Goal: Task Accomplishment & Management: Manage account settings

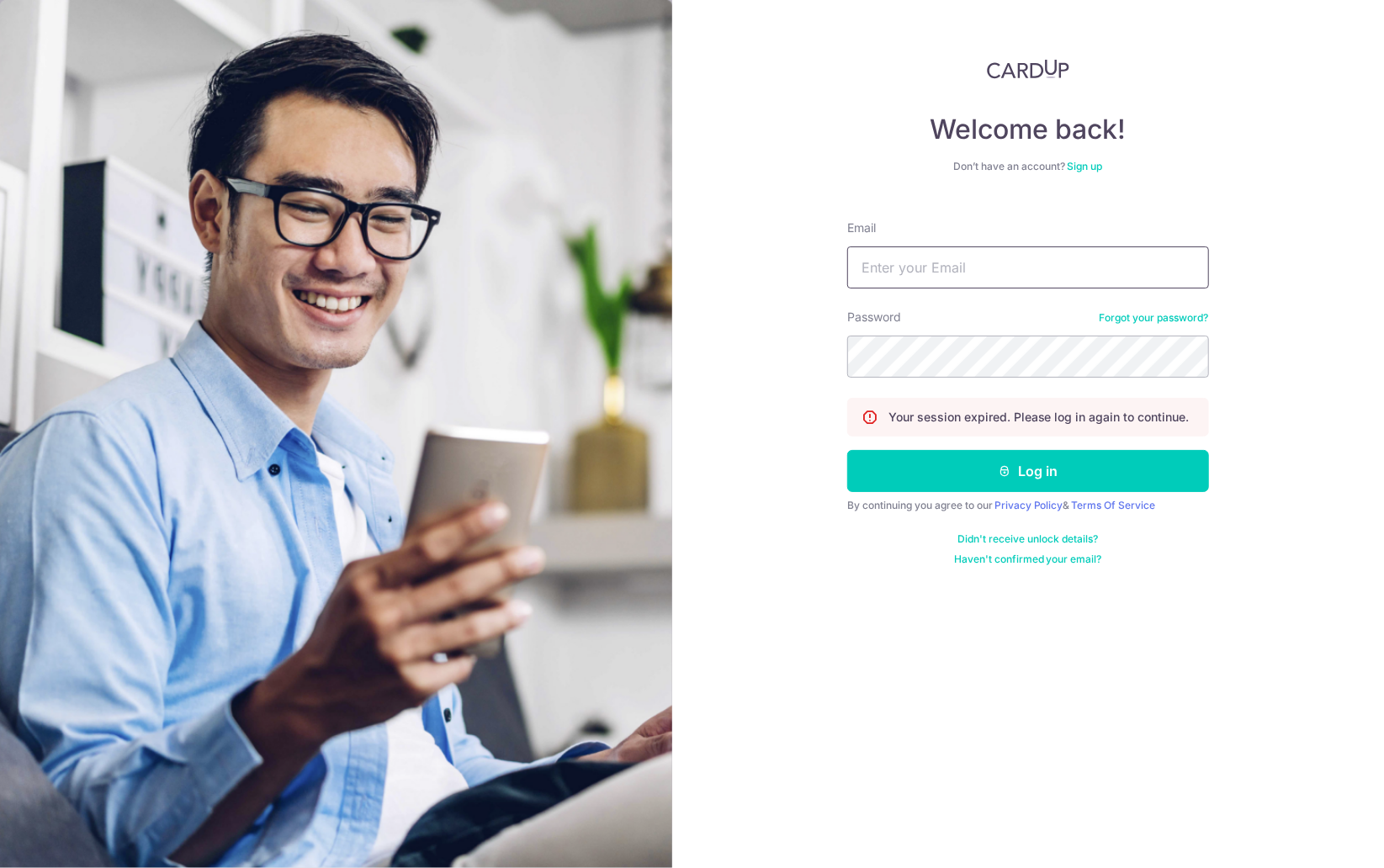
type input "Carolyn.omeara@onsitehealth.sg"
click at [1028, 472] on button "Log in" at bounding box center [1027, 471] width 361 height 42
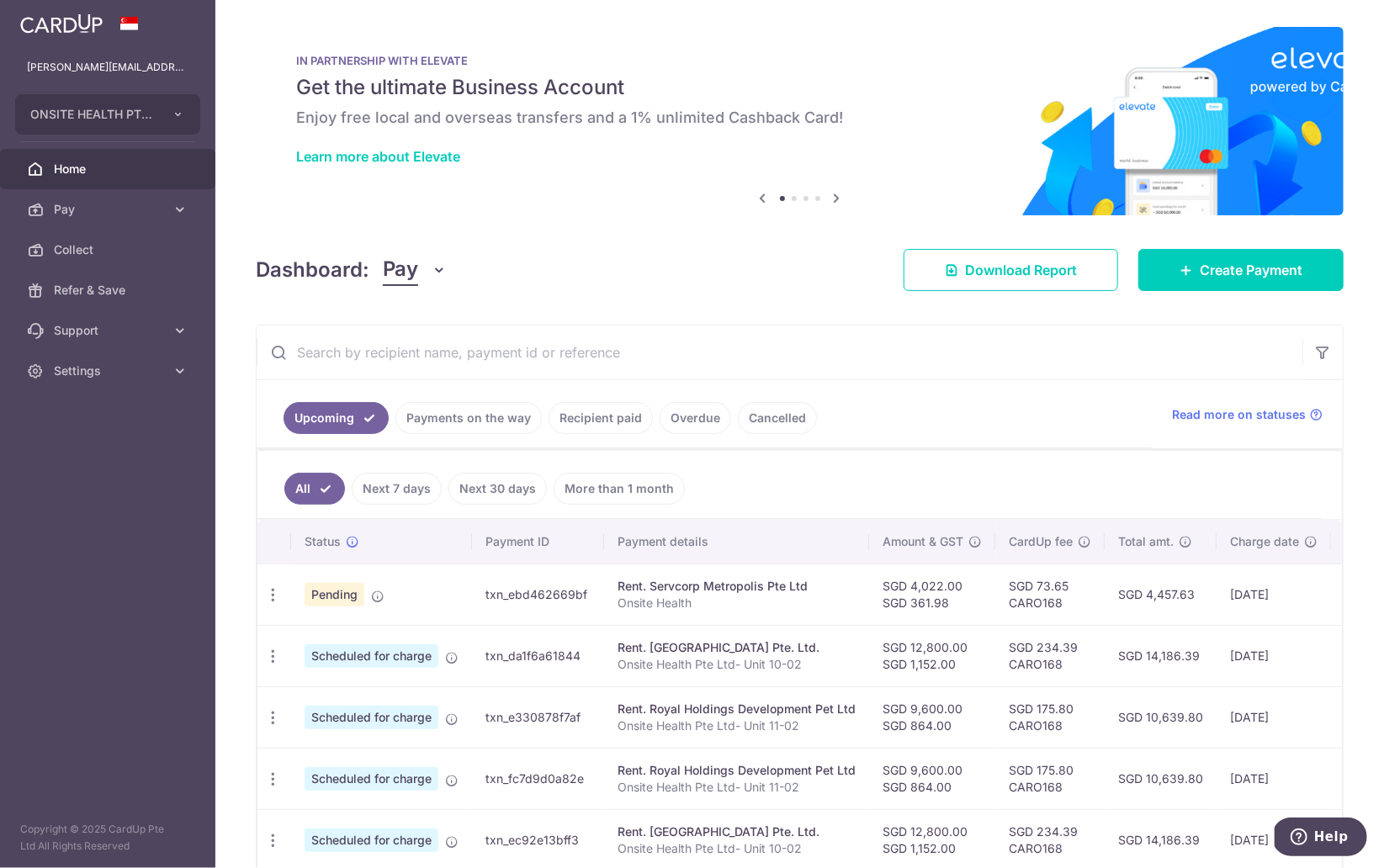
click at [505, 434] on link "Payments on the way" at bounding box center [468, 417] width 146 height 32
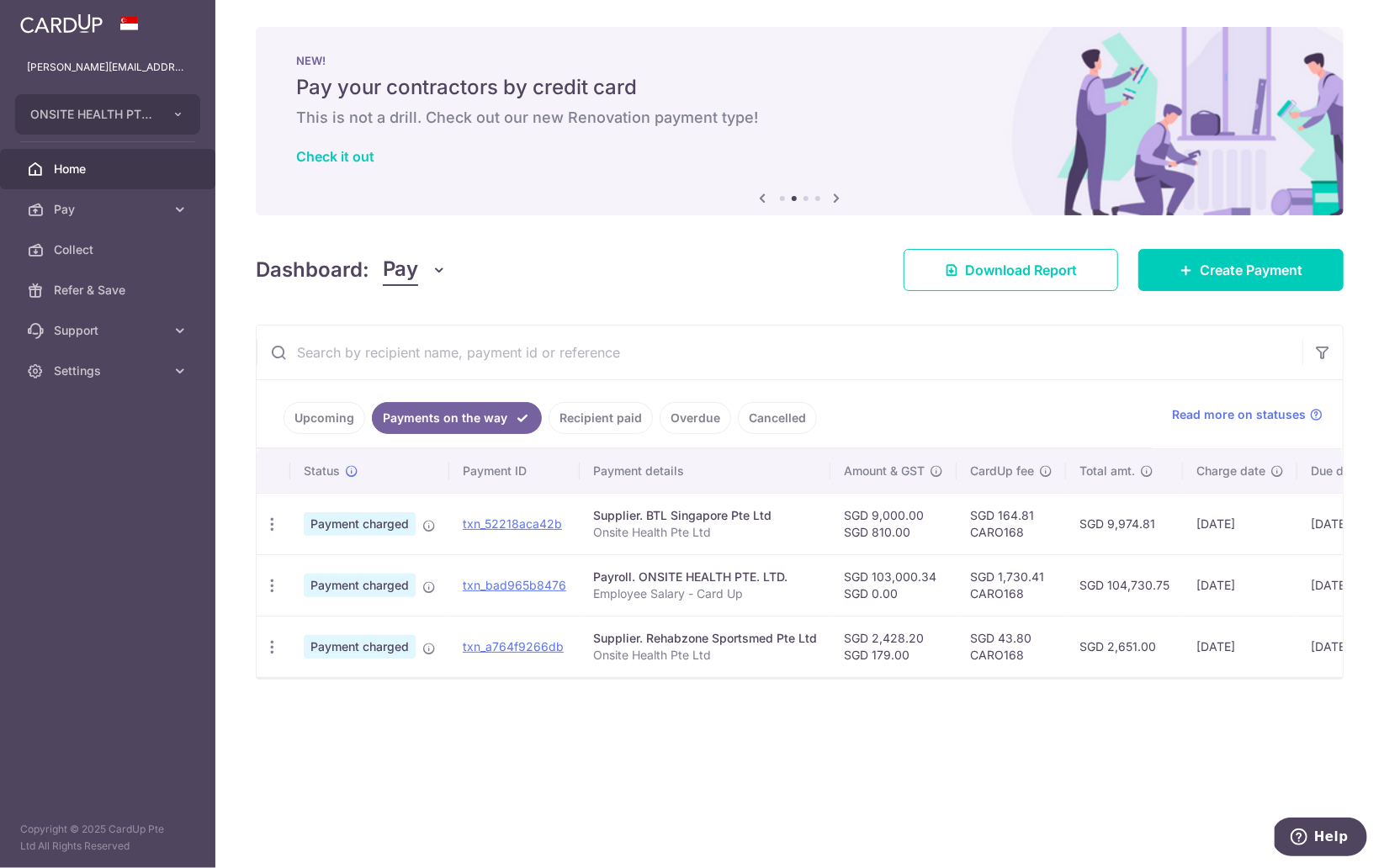
click at [599, 422] on link "Recipient paid" at bounding box center [600, 417] width 104 height 32
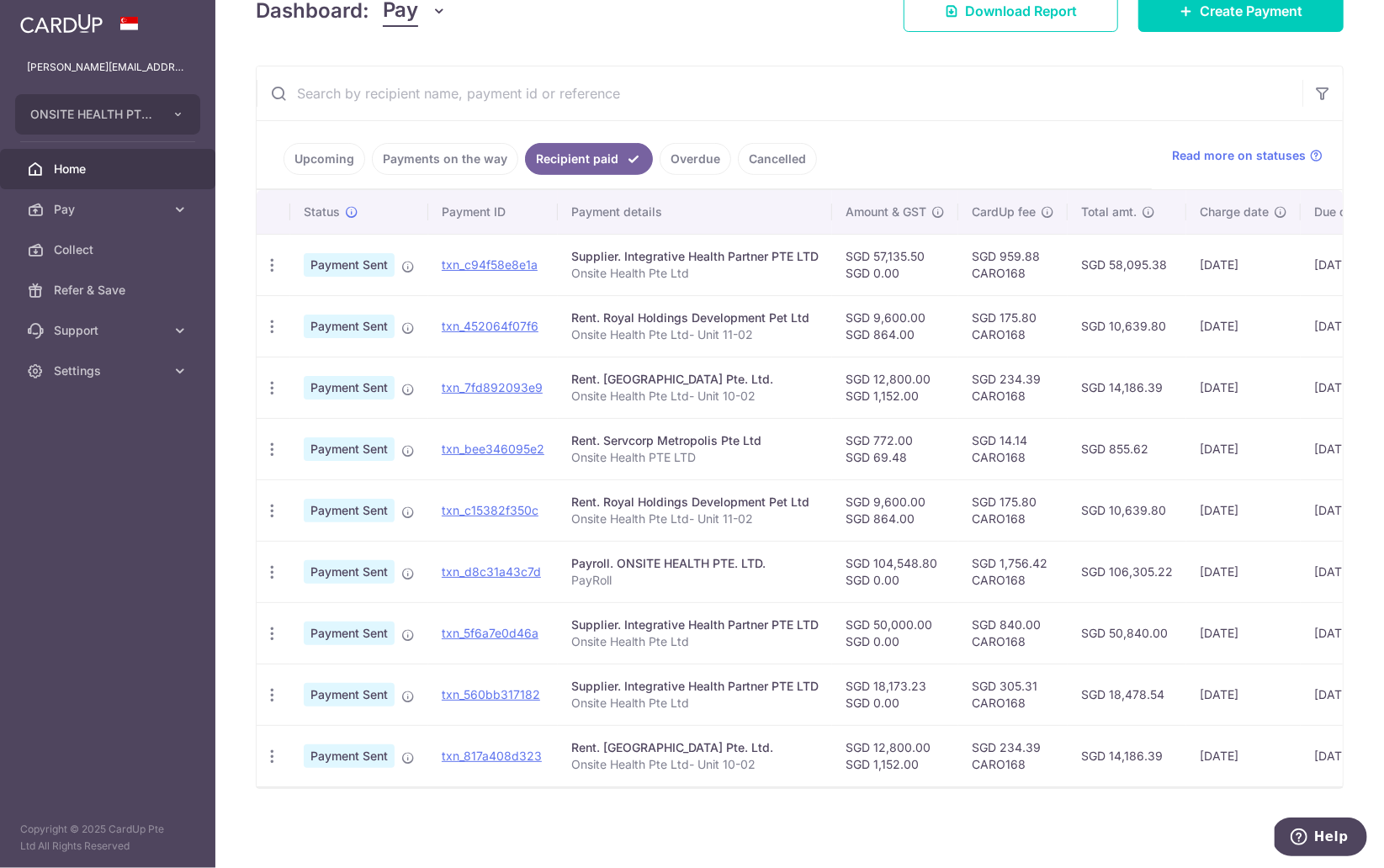
scroll to position [264, 0]
click at [474, 163] on link "Payments on the way" at bounding box center [445, 158] width 146 height 32
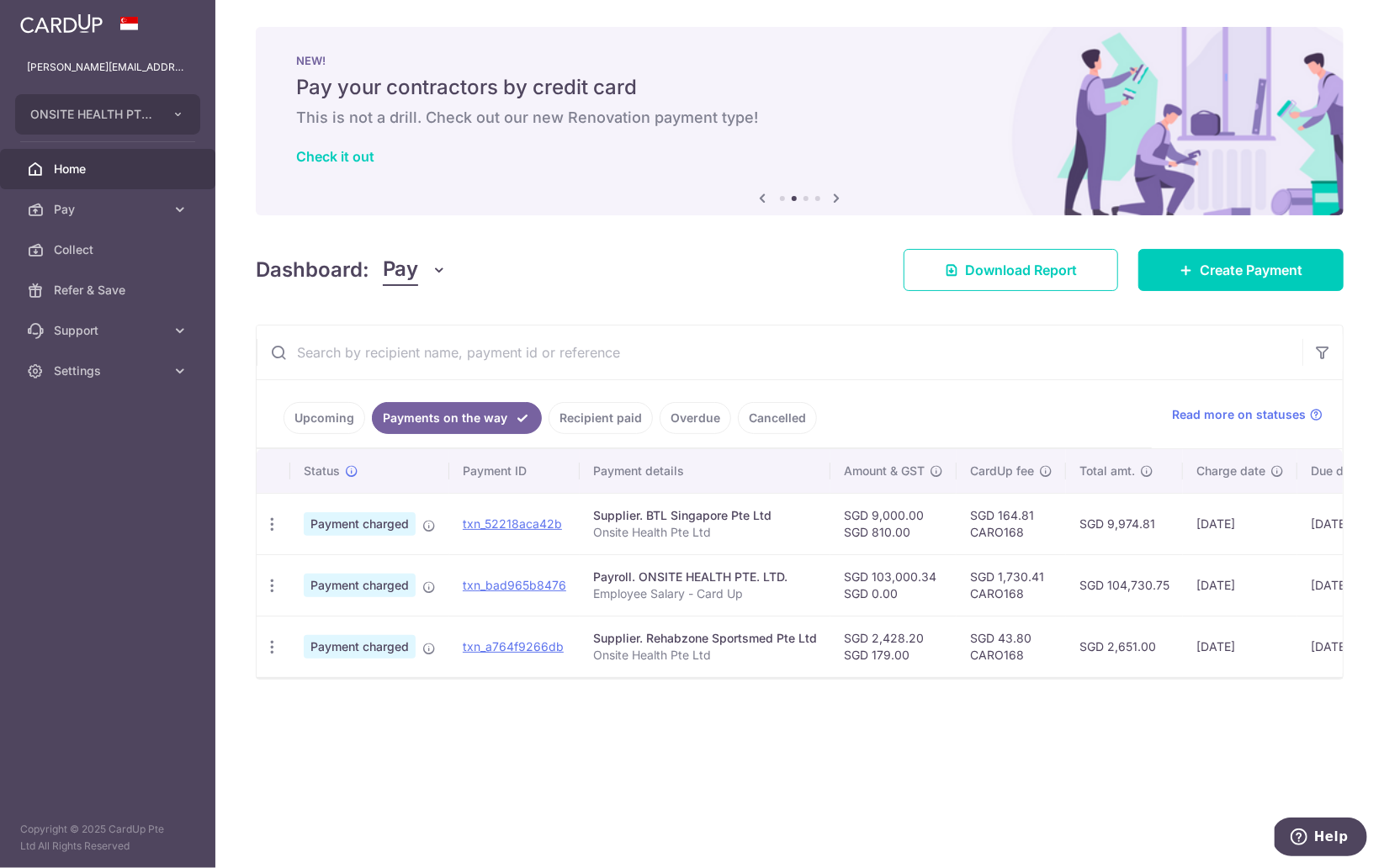
scroll to position [0, 0]
click at [274, 647] on icon "button" at bounding box center [272, 647] width 17 height 17
click at [347, 692] on span "PDF Receipt" at bounding box center [361, 693] width 115 height 16
click at [610, 419] on link "Recipient paid" at bounding box center [600, 417] width 104 height 32
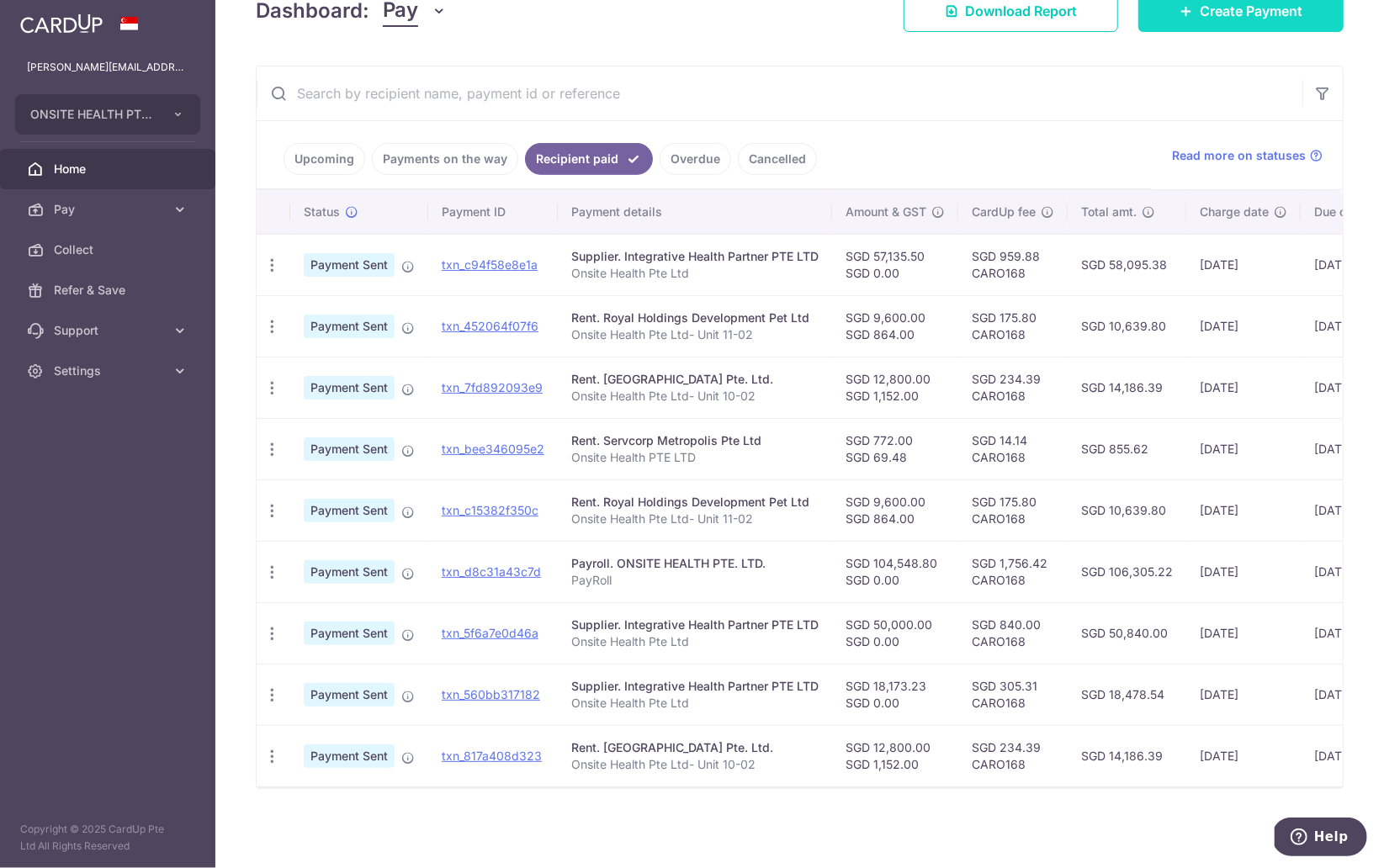
scroll to position [264, 0]
click at [273, 758] on icon "button" at bounding box center [272, 756] width 17 height 17
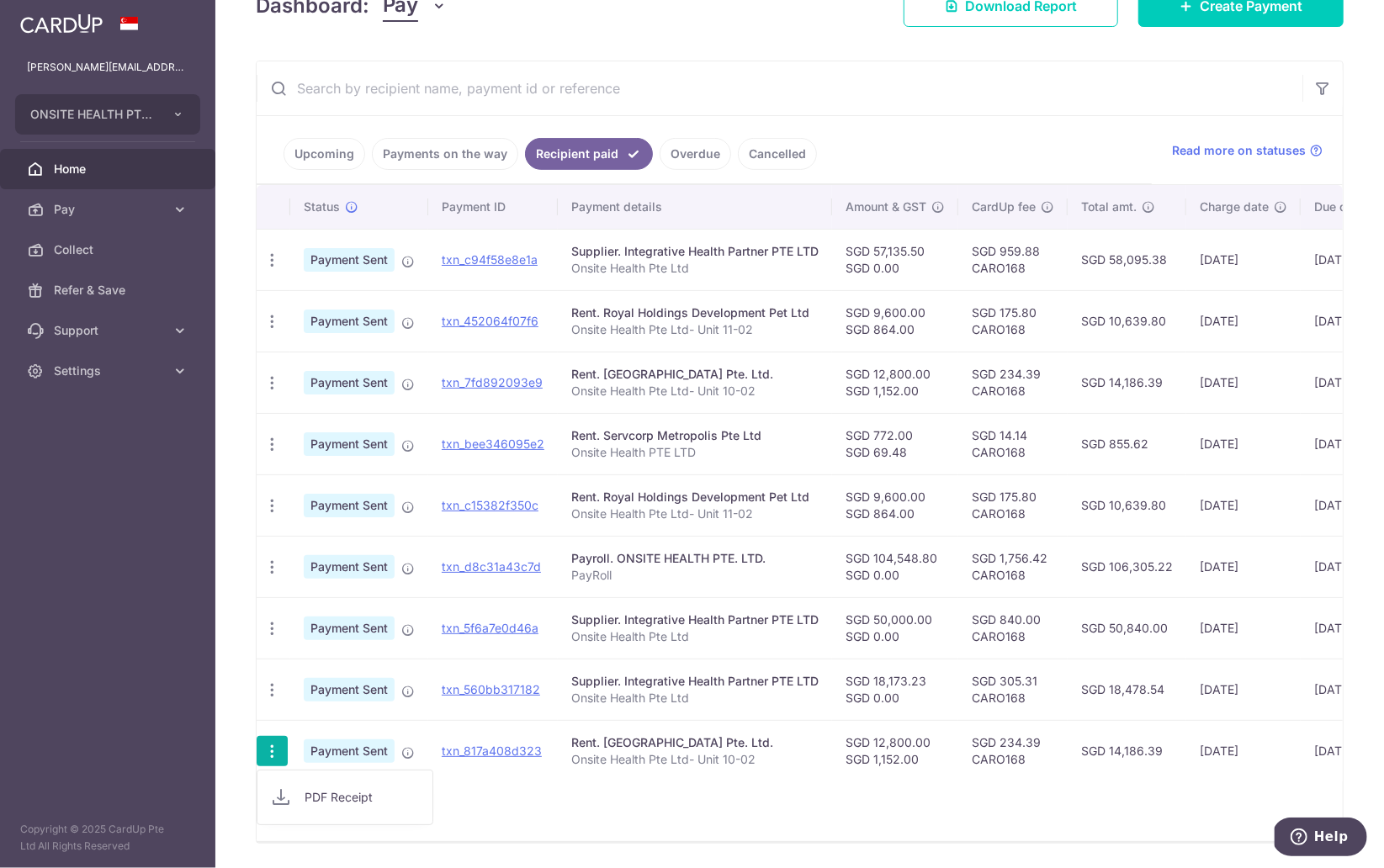
click at [328, 805] on span "PDF Receipt" at bounding box center [361, 797] width 115 height 16
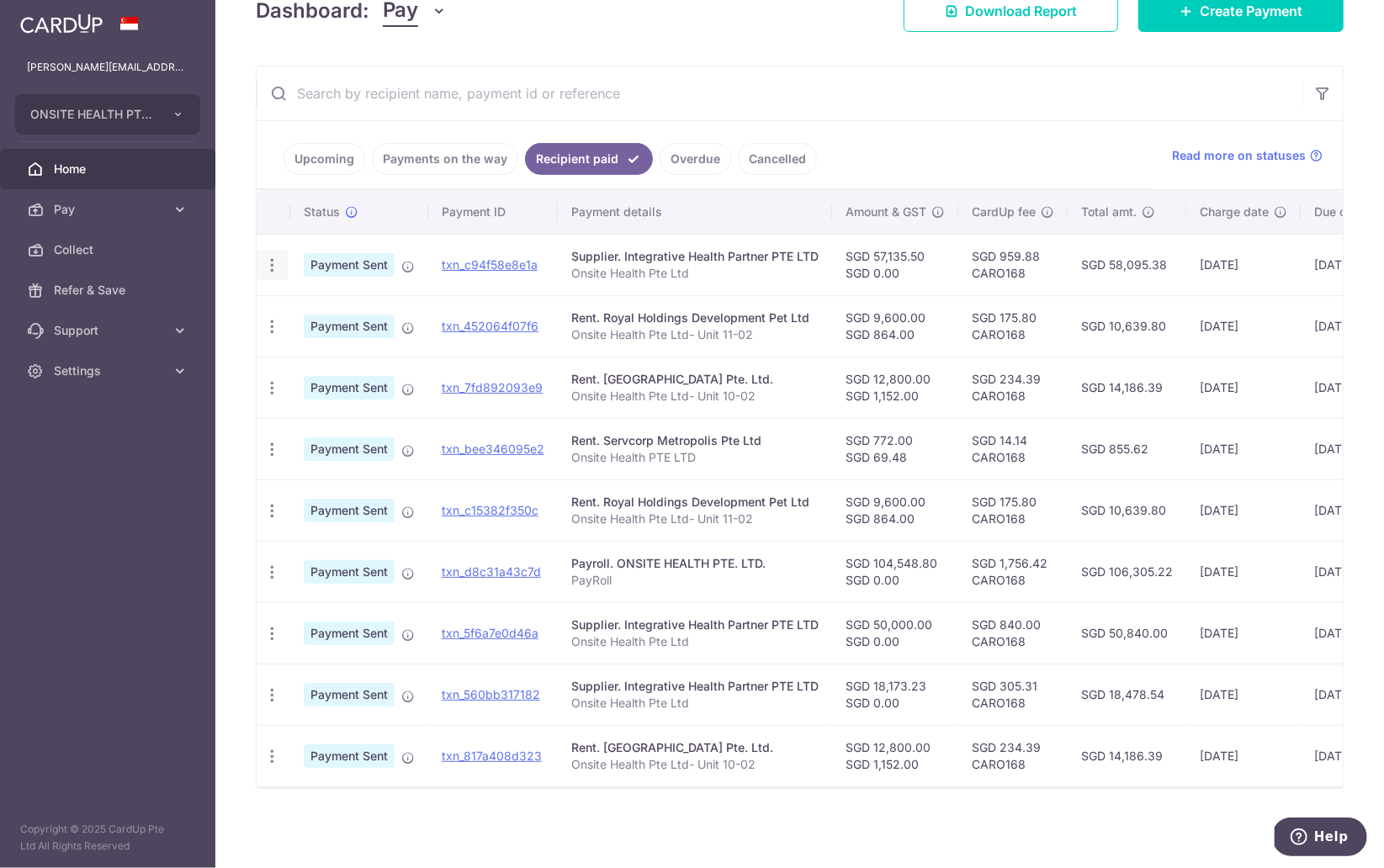
click at [271, 270] on div "PDF Receipt" at bounding box center [272, 265] width 31 height 31
click at [273, 262] on icon "button" at bounding box center [272, 265] width 17 height 17
click at [328, 306] on span "PDF Receipt" at bounding box center [361, 310] width 115 height 16
click at [270, 264] on icon "button" at bounding box center [272, 265] width 17 height 17
click at [313, 304] on span "PDF Receipt" at bounding box center [361, 310] width 115 height 16
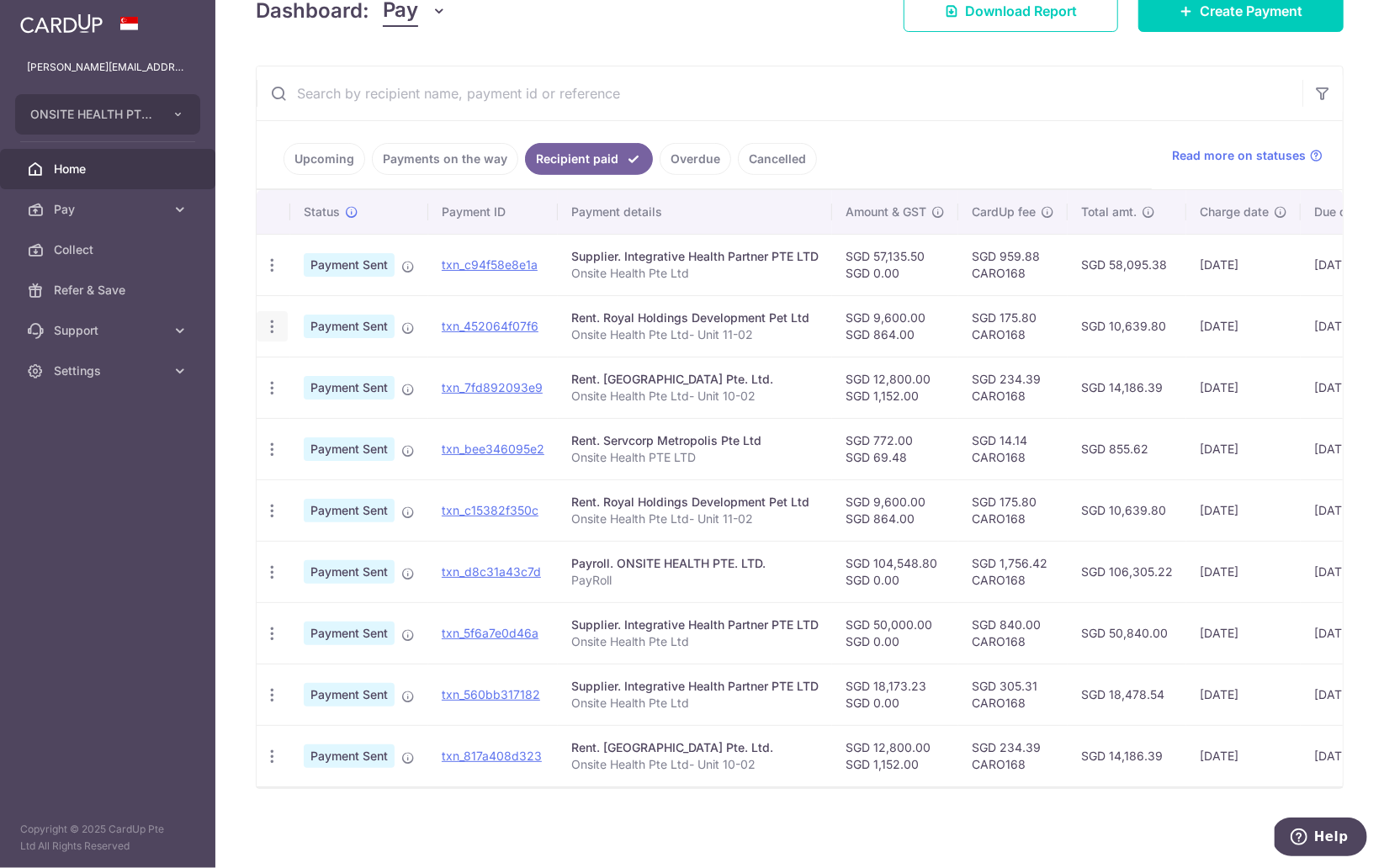
click at [270, 323] on icon "button" at bounding box center [272, 327] width 17 height 17
click at [314, 364] on span "PDF Receipt" at bounding box center [361, 372] width 115 height 16
click at [275, 385] on icon "button" at bounding box center [272, 388] width 17 height 17
click at [338, 426] on span "PDF Receipt" at bounding box center [361, 434] width 115 height 16
click at [273, 451] on icon "button" at bounding box center [272, 449] width 17 height 17
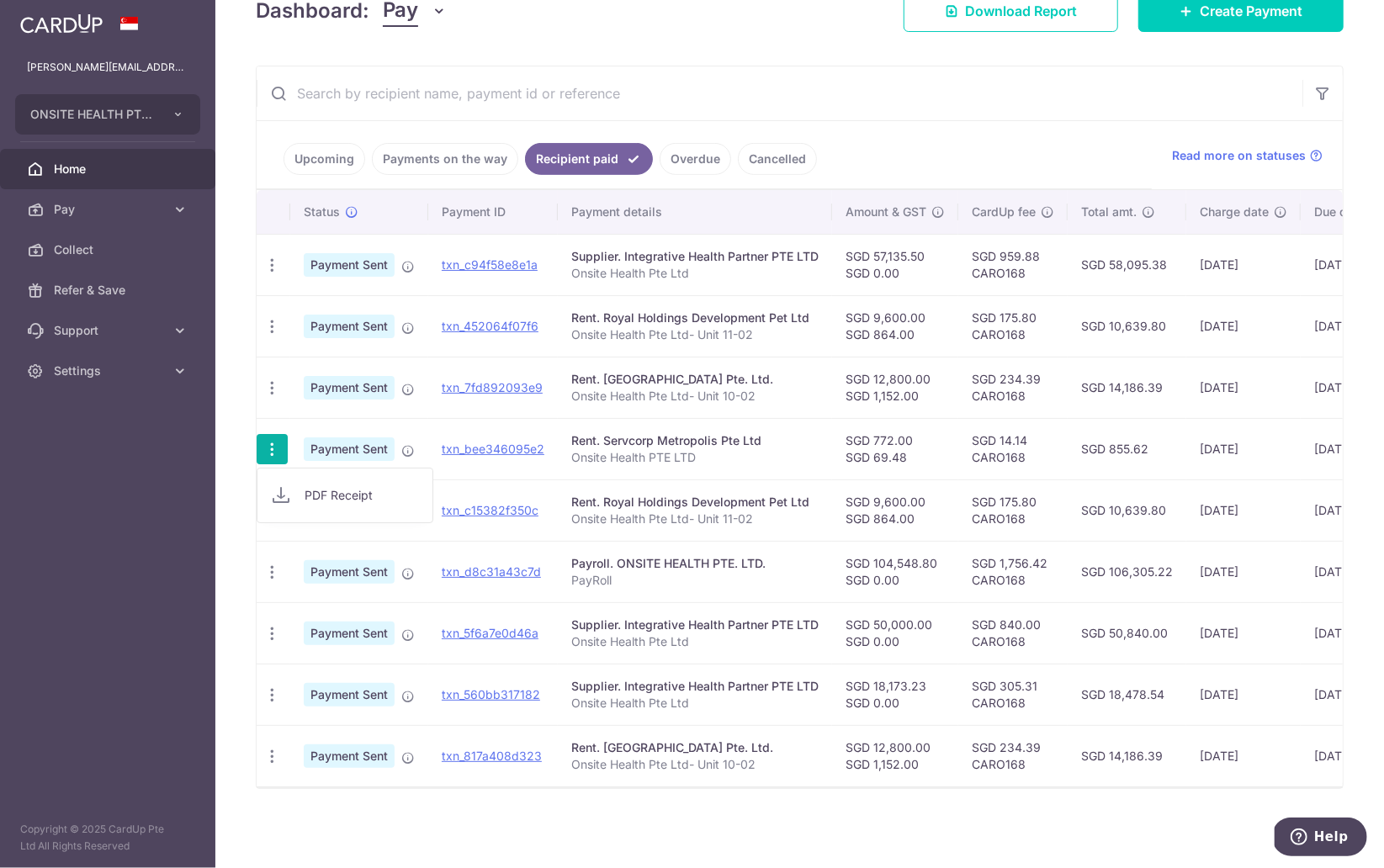
click at [324, 492] on span "PDF Receipt" at bounding box center [361, 494] width 115 height 16
click at [275, 508] on icon "button" at bounding box center [272, 511] width 17 height 17
click at [336, 548] on span "PDF Receipt" at bounding box center [361, 556] width 115 height 16
click at [276, 566] on icon "button" at bounding box center [272, 572] width 17 height 17
click at [330, 606] on link "PDF Receipt" at bounding box center [345, 618] width 175 height 40
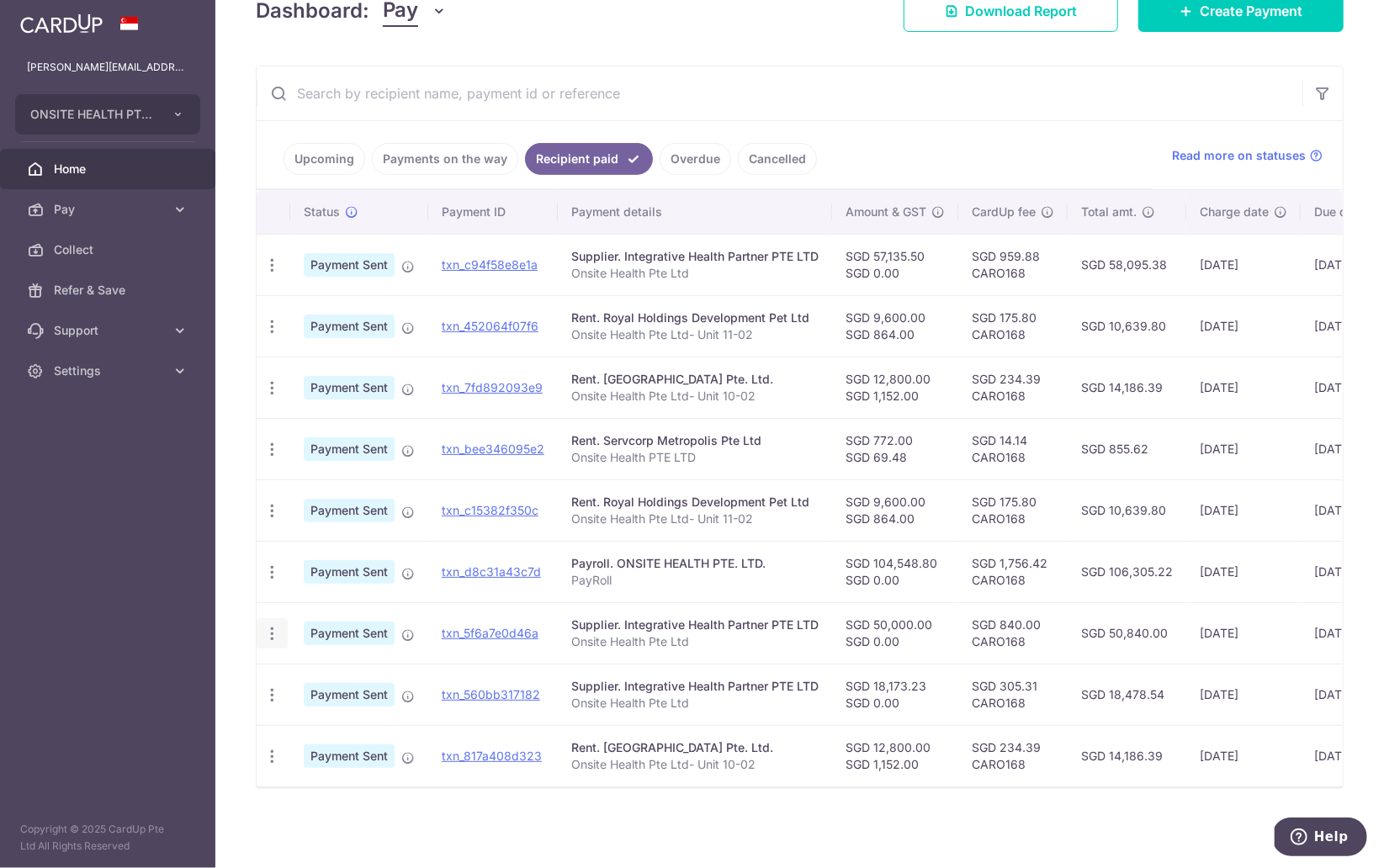
click at [269, 636] on icon "button" at bounding box center [272, 634] width 17 height 17
click at [323, 680] on span "PDF Receipt" at bounding box center [361, 679] width 115 height 16
click at [276, 694] on icon "button" at bounding box center [272, 695] width 17 height 17
click at [341, 737] on span "PDF Receipt" at bounding box center [361, 740] width 115 height 16
click at [273, 761] on icon "button" at bounding box center [272, 756] width 17 height 17
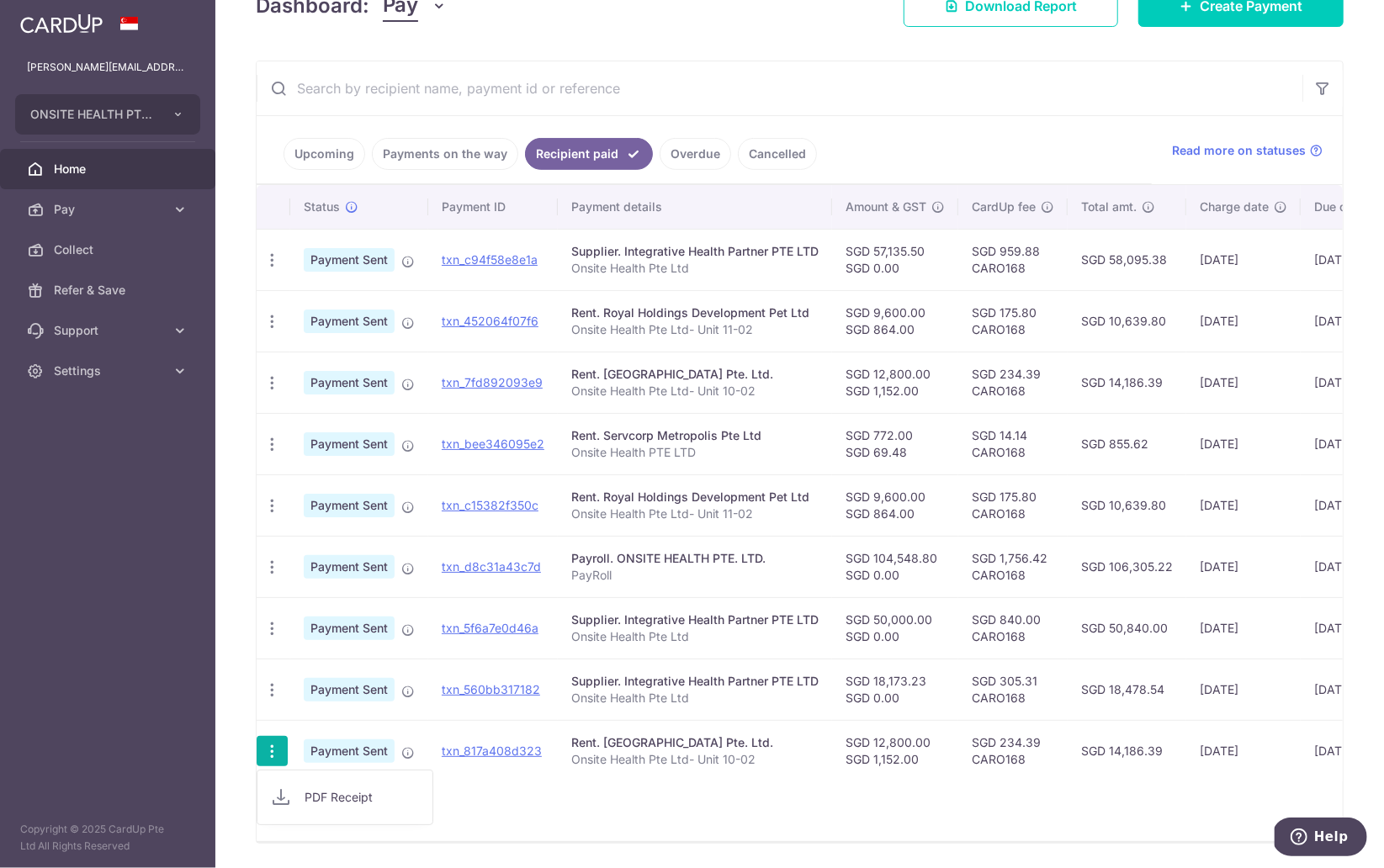
click at [333, 805] on span "PDF Receipt" at bounding box center [361, 797] width 115 height 16
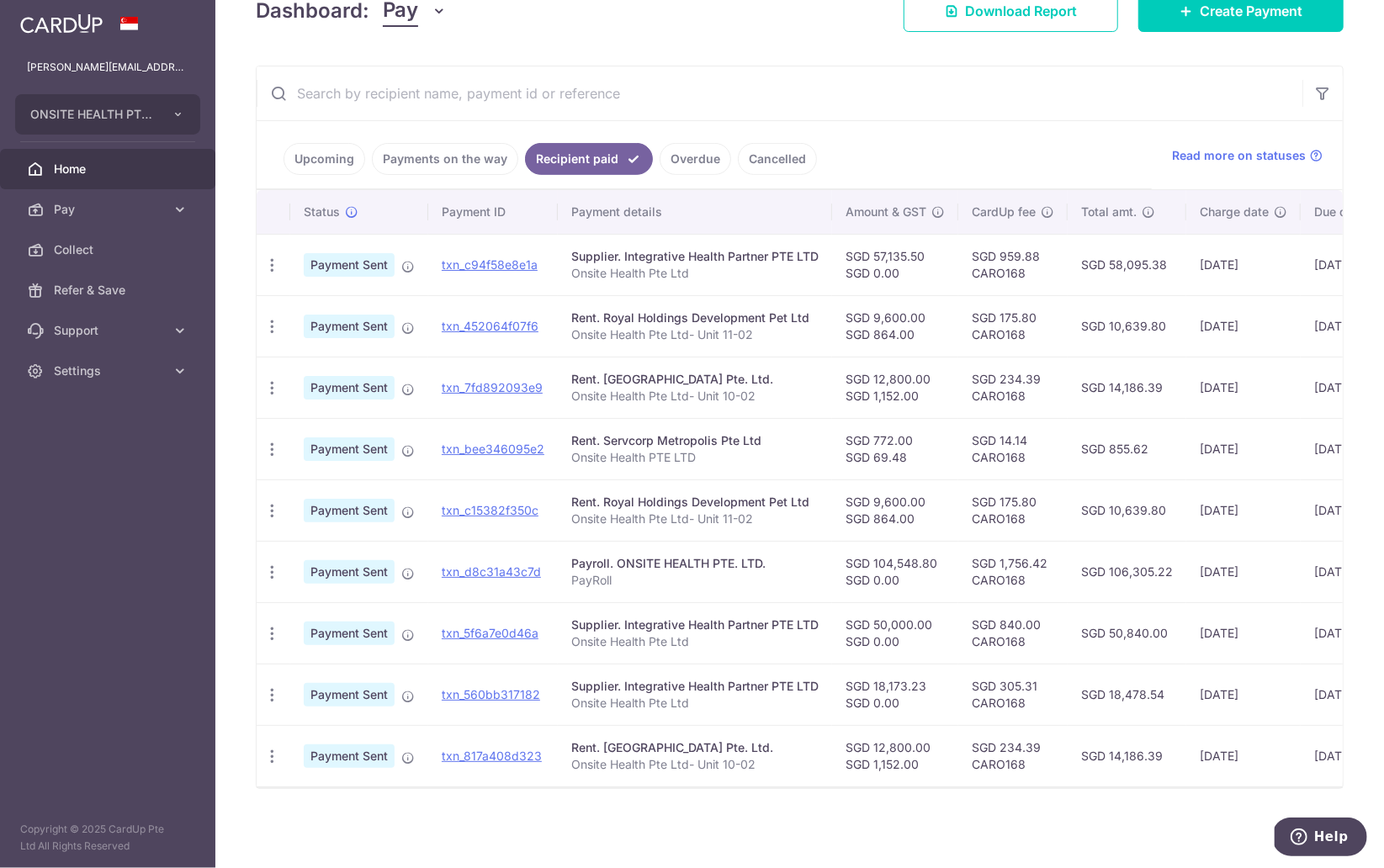
click at [436, 156] on link "Payments on the way" at bounding box center [445, 158] width 146 height 32
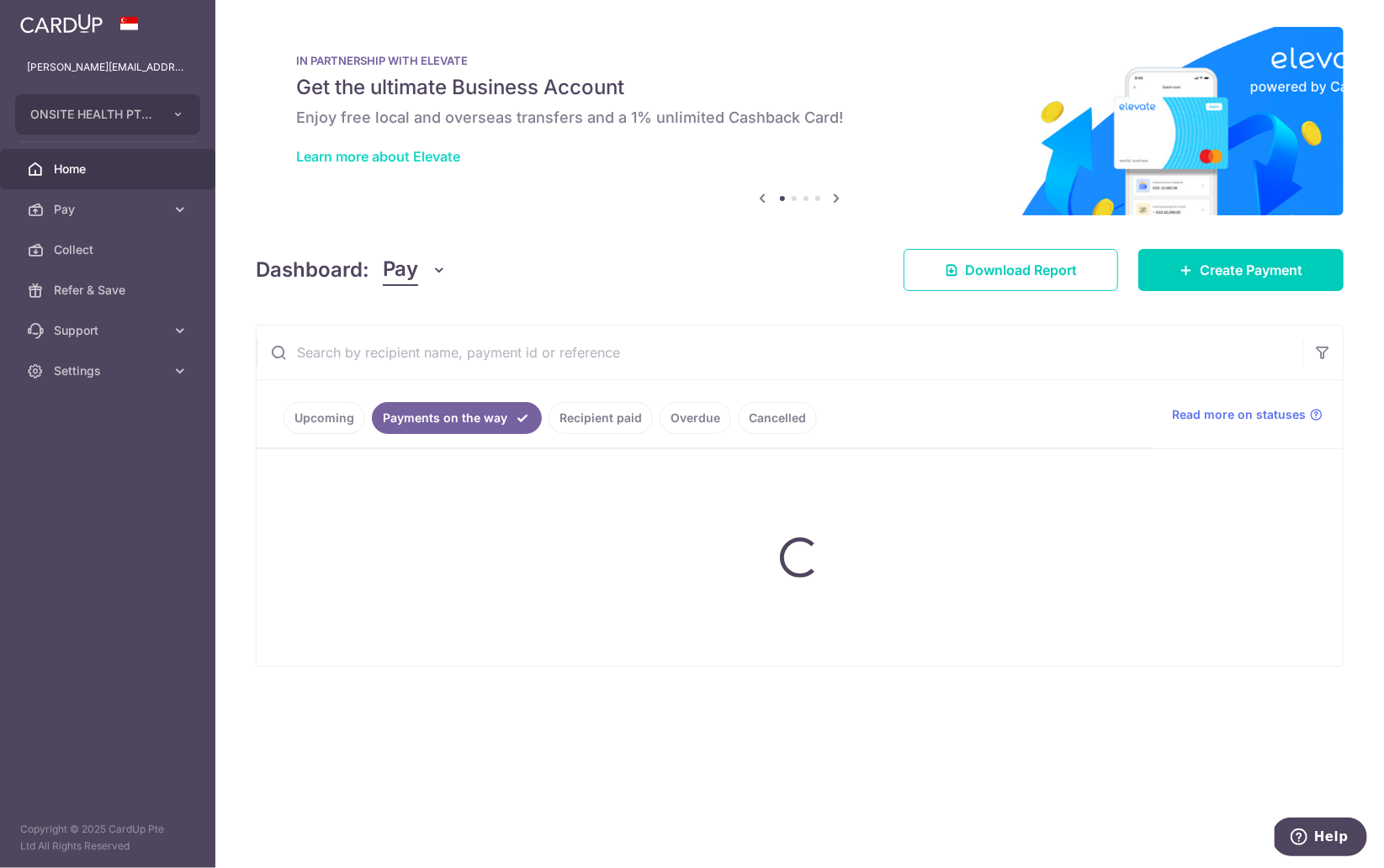
scroll to position [0, 0]
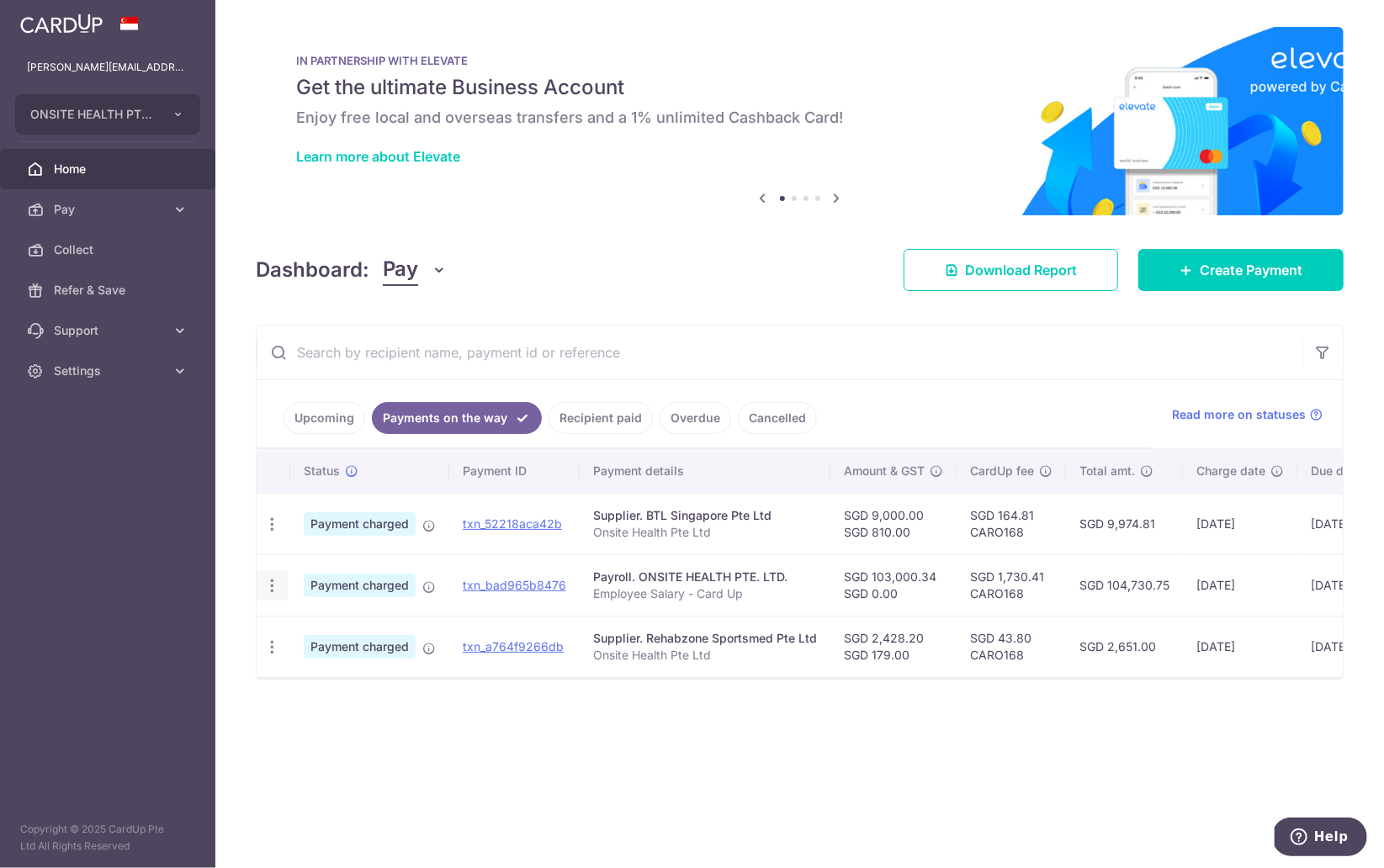
click at [274, 592] on icon "button" at bounding box center [272, 586] width 17 height 17
click at [333, 633] on span "PDF Receipt" at bounding box center [361, 631] width 115 height 16
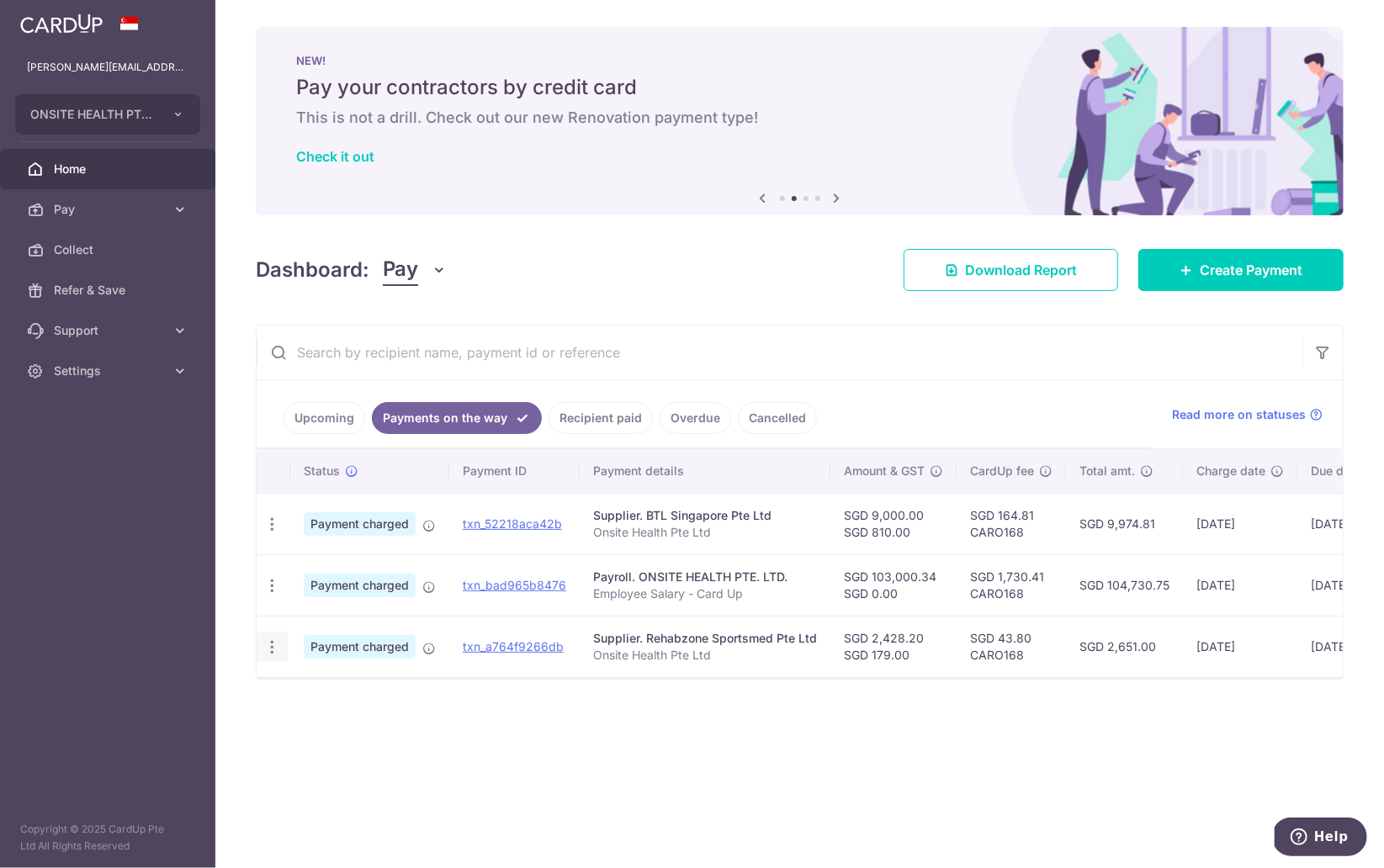
click at [274, 647] on icon "button" at bounding box center [272, 647] width 17 height 17
click at [347, 701] on span "PDF Receipt" at bounding box center [361, 693] width 115 height 16
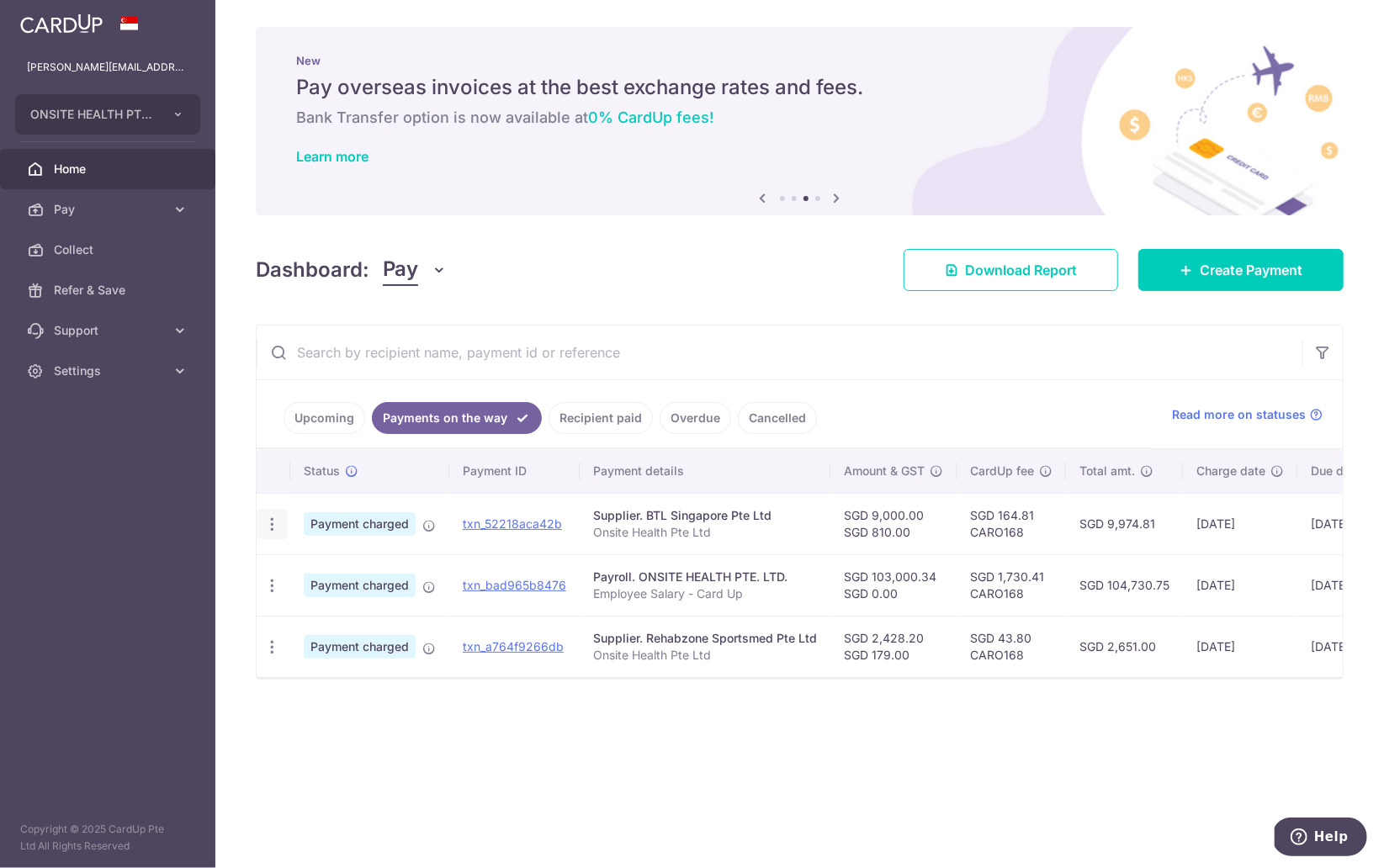
click at [278, 523] on icon "button" at bounding box center [272, 524] width 17 height 17
click at [331, 566] on span "PDF Receipt" at bounding box center [361, 569] width 115 height 16
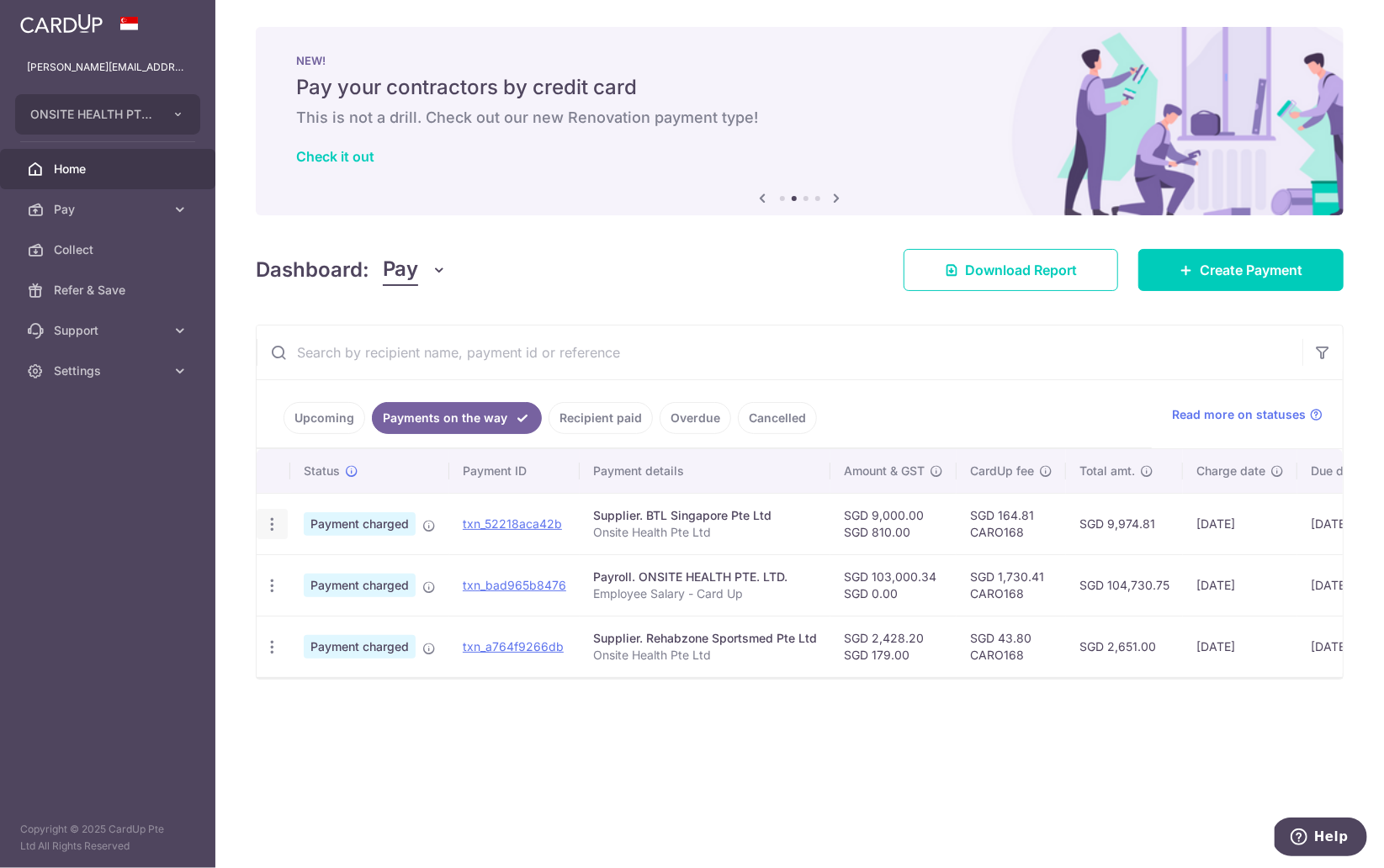
click at [274, 528] on icon "button" at bounding box center [272, 524] width 17 height 17
click at [607, 415] on link "Recipient paid" at bounding box center [600, 417] width 104 height 32
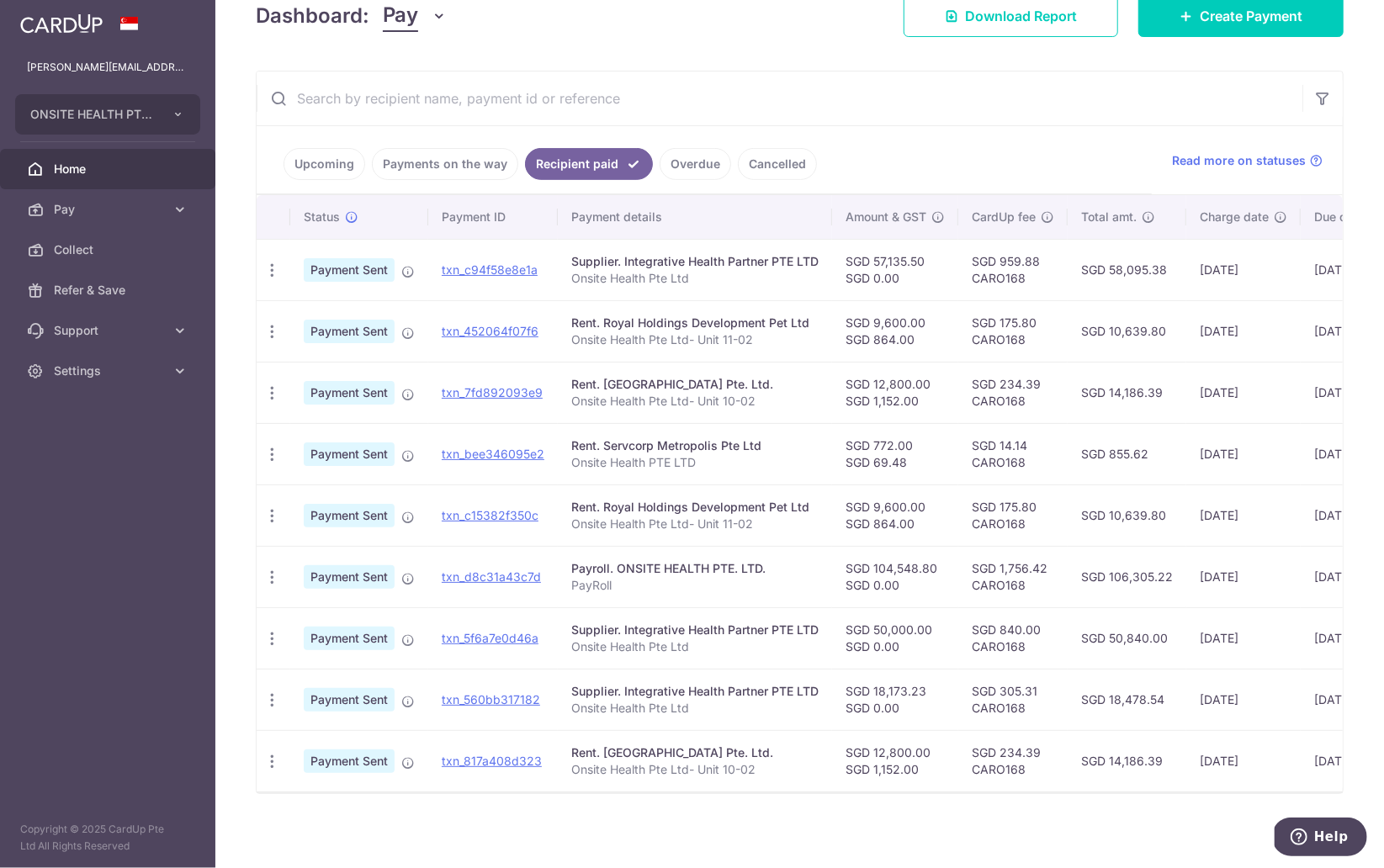
scroll to position [256, 0]
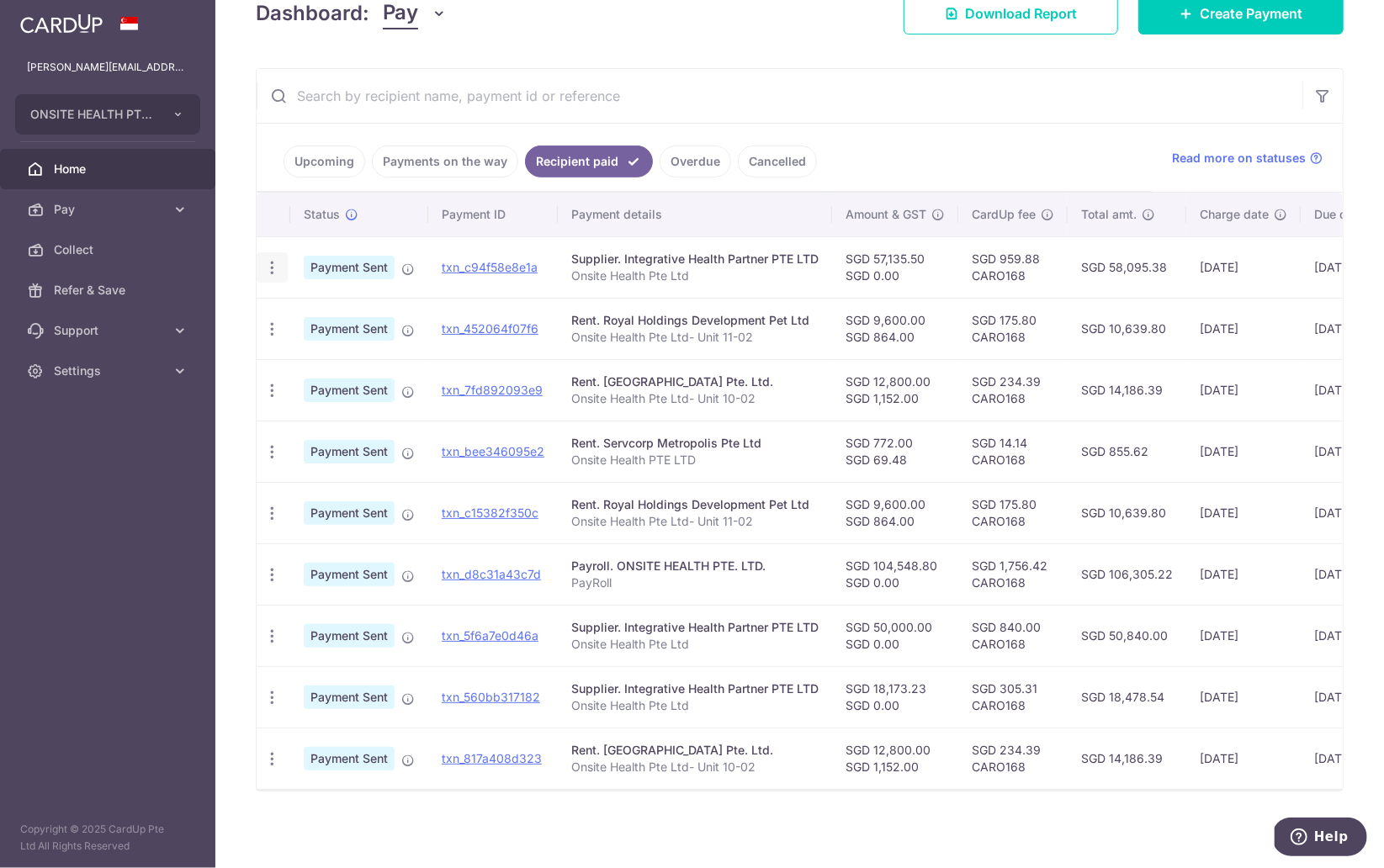
click at [276, 273] on icon "button" at bounding box center [272, 268] width 17 height 17
click at [314, 314] on span "PDF Receipt" at bounding box center [361, 313] width 115 height 16
click at [274, 337] on icon "button" at bounding box center [272, 329] width 17 height 17
click at [323, 374] on span "PDF Receipt" at bounding box center [361, 375] width 115 height 16
click at [269, 388] on icon "button" at bounding box center [272, 390] width 17 height 17
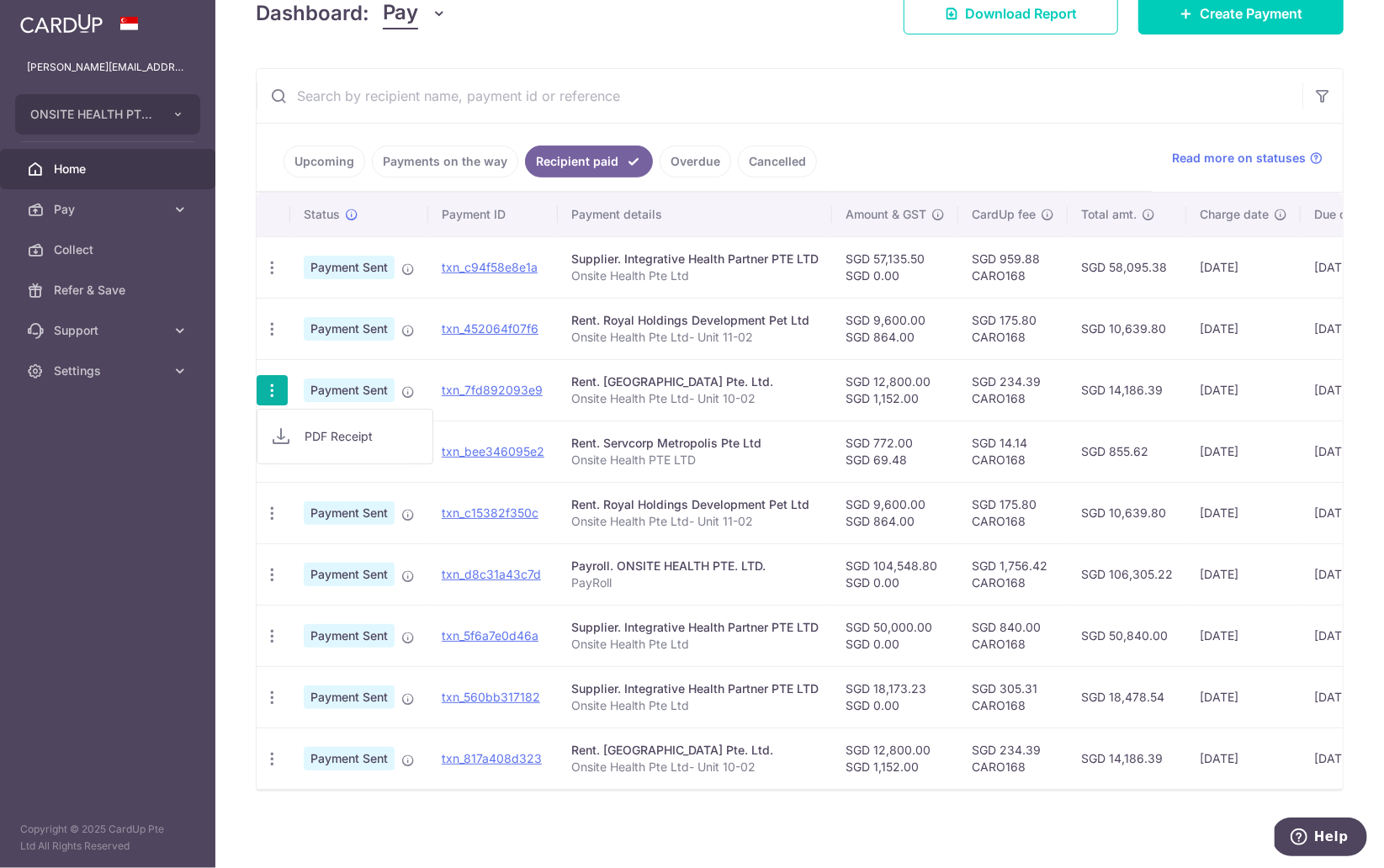
click at [320, 437] on span "PDF Receipt" at bounding box center [361, 435] width 115 height 16
click at [271, 460] on icon "button" at bounding box center [272, 452] width 17 height 17
click at [331, 498] on span "PDF Receipt" at bounding box center [361, 497] width 115 height 16
click at [271, 521] on icon "button" at bounding box center [272, 513] width 17 height 17
click at [317, 562] on span "PDF Receipt" at bounding box center [361, 559] width 115 height 16
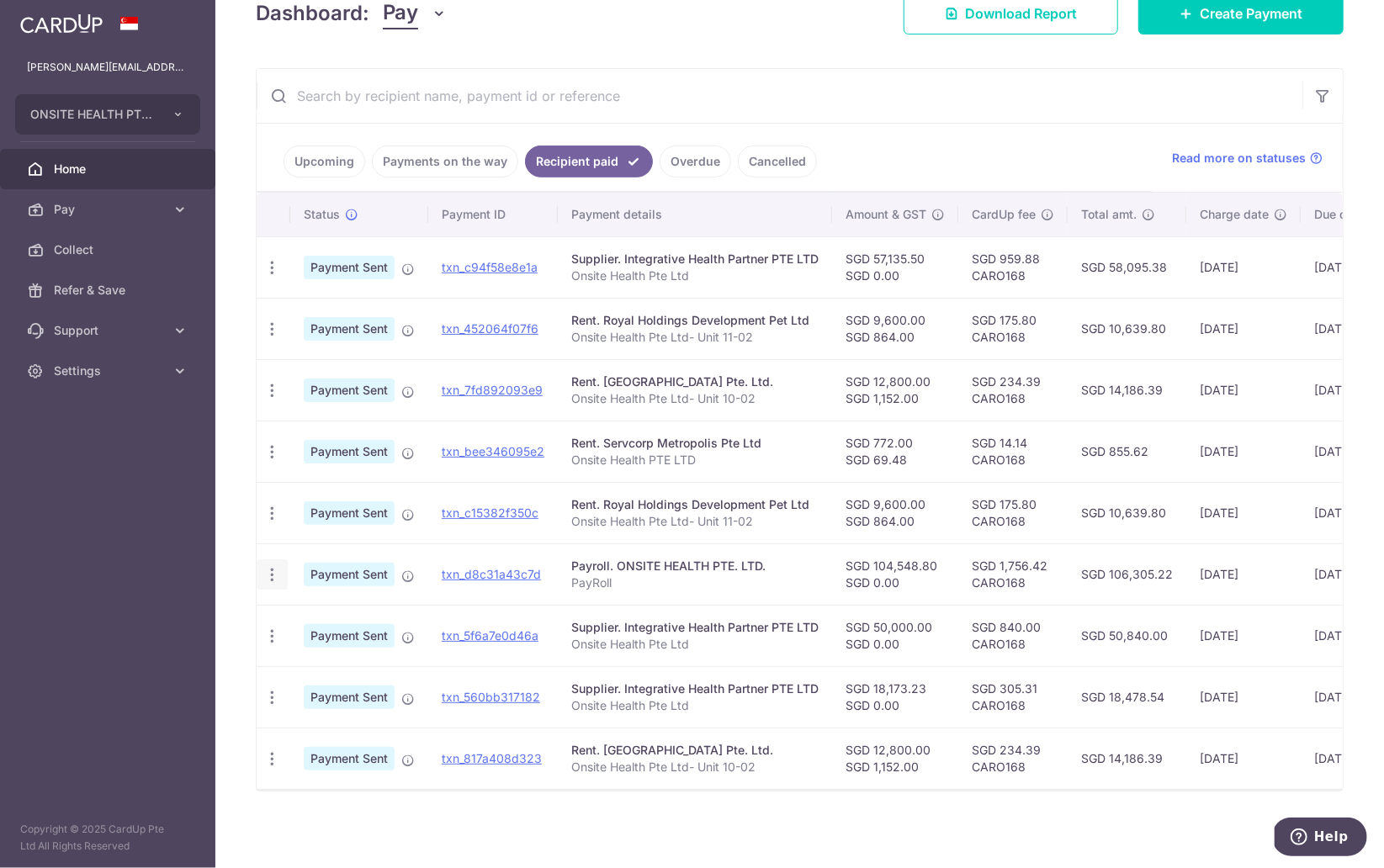
click at [270, 583] on icon "button" at bounding box center [272, 575] width 17 height 17
click at [328, 613] on link "PDF Receipt" at bounding box center [345, 620] width 175 height 40
click at [275, 643] on icon "button" at bounding box center [272, 636] width 17 height 17
click at [343, 687] on span "PDF Receipt" at bounding box center [361, 681] width 115 height 16
click at [267, 704] on icon "button" at bounding box center [272, 697] width 17 height 17
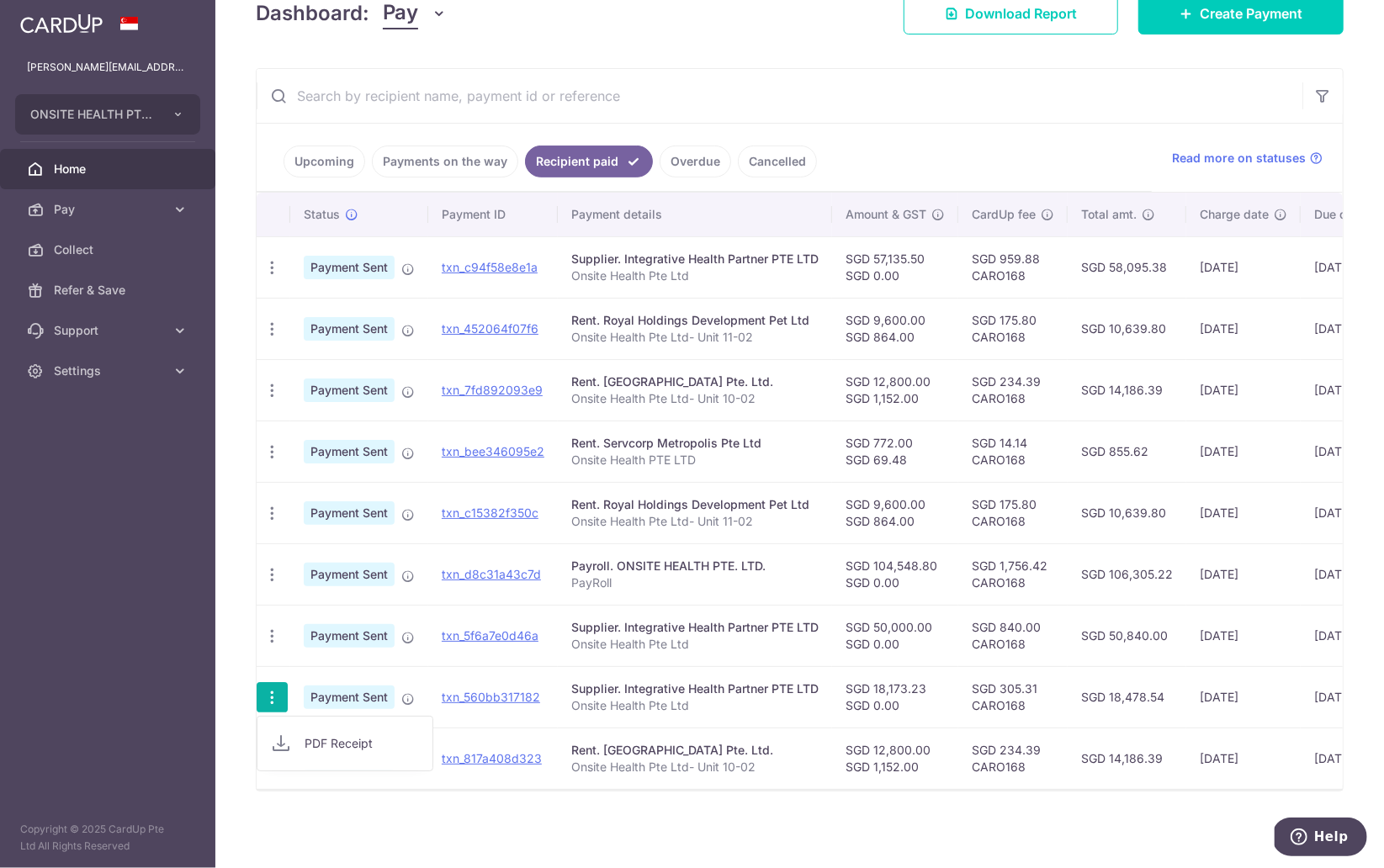
click at [337, 740] on span "PDF Receipt" at bounding box center [361, 743] width 115 height 16
click at [274, 765] on icon "button" at bounding box center [272, 759] width 17 height 17
click at [341, 811] on span "PDF Receipt" at bounding box center [361, 804] width 115 height 16
click at [455, 165] on link "Payments on the way" at bounding box center [445, 161] width 146 height 32
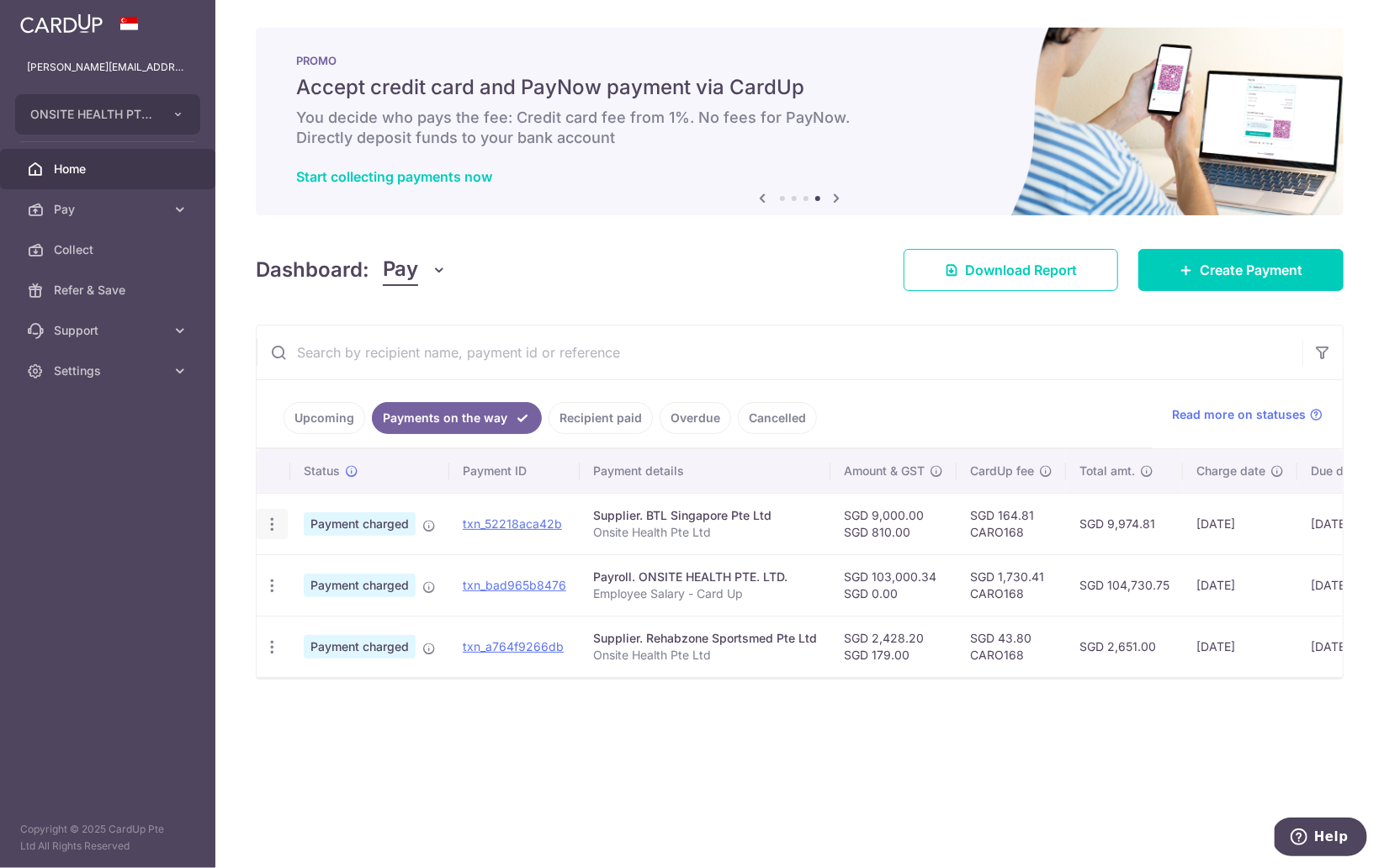
click at [271, 523] on icon "button" at bounding box center [272, 524] width 17 height 17
click at [309, 572] on span "PDF Receipt" at bounding box center [361, 569] width 115 height 16
click at [270, 590] on icon "button" at bounding box center [272, 586] width 17 height 17
click at [323, 647] on link "PDF Receipt" at bounding box center [345, 632] width 175 height 40
click at [277, 651] on icon "button" at bounding box center [272, 647] width 17 height 17
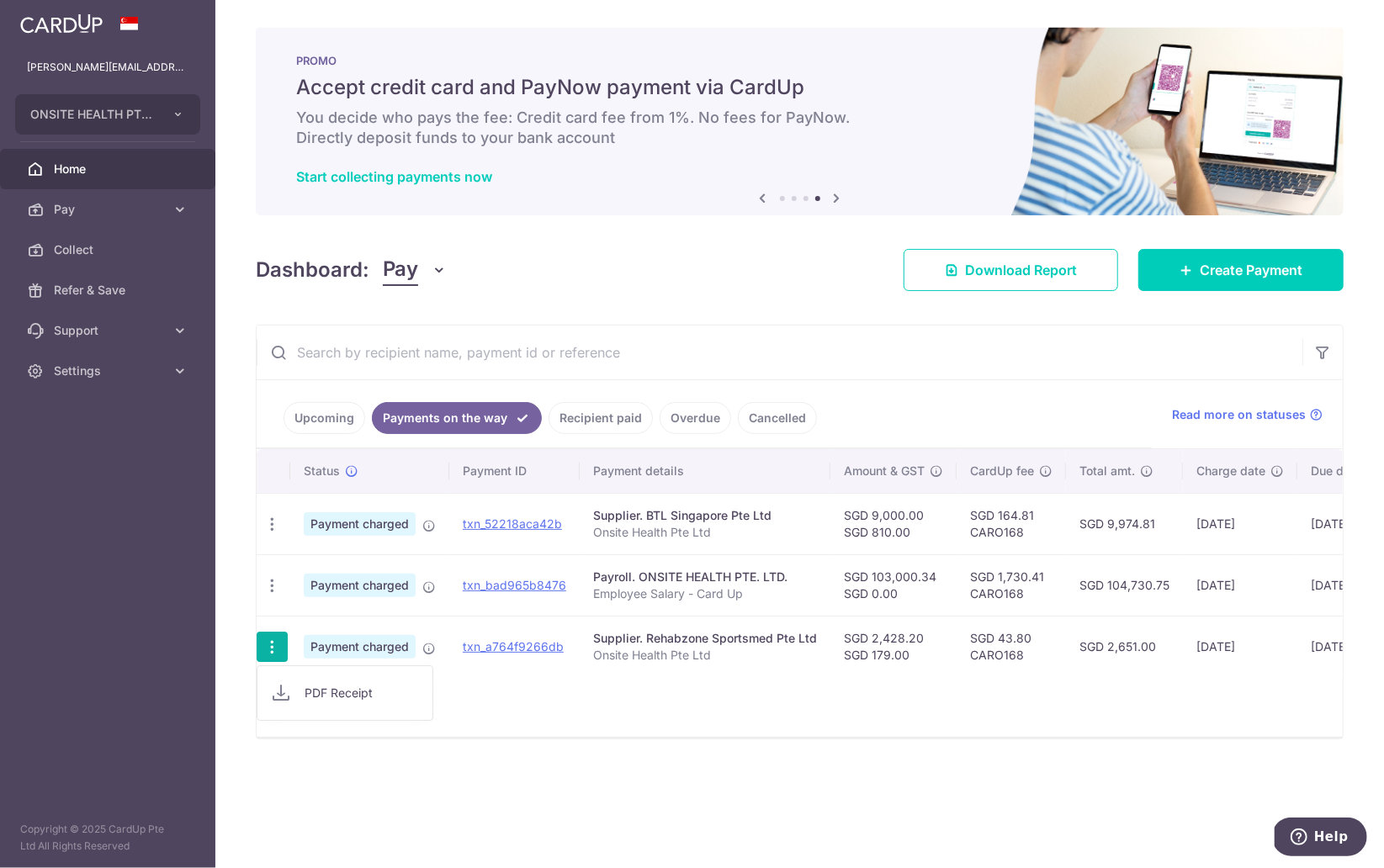
click at [341, 697] on span "PDF Receipt" at bounding box center [361, 693] width 115 height 16
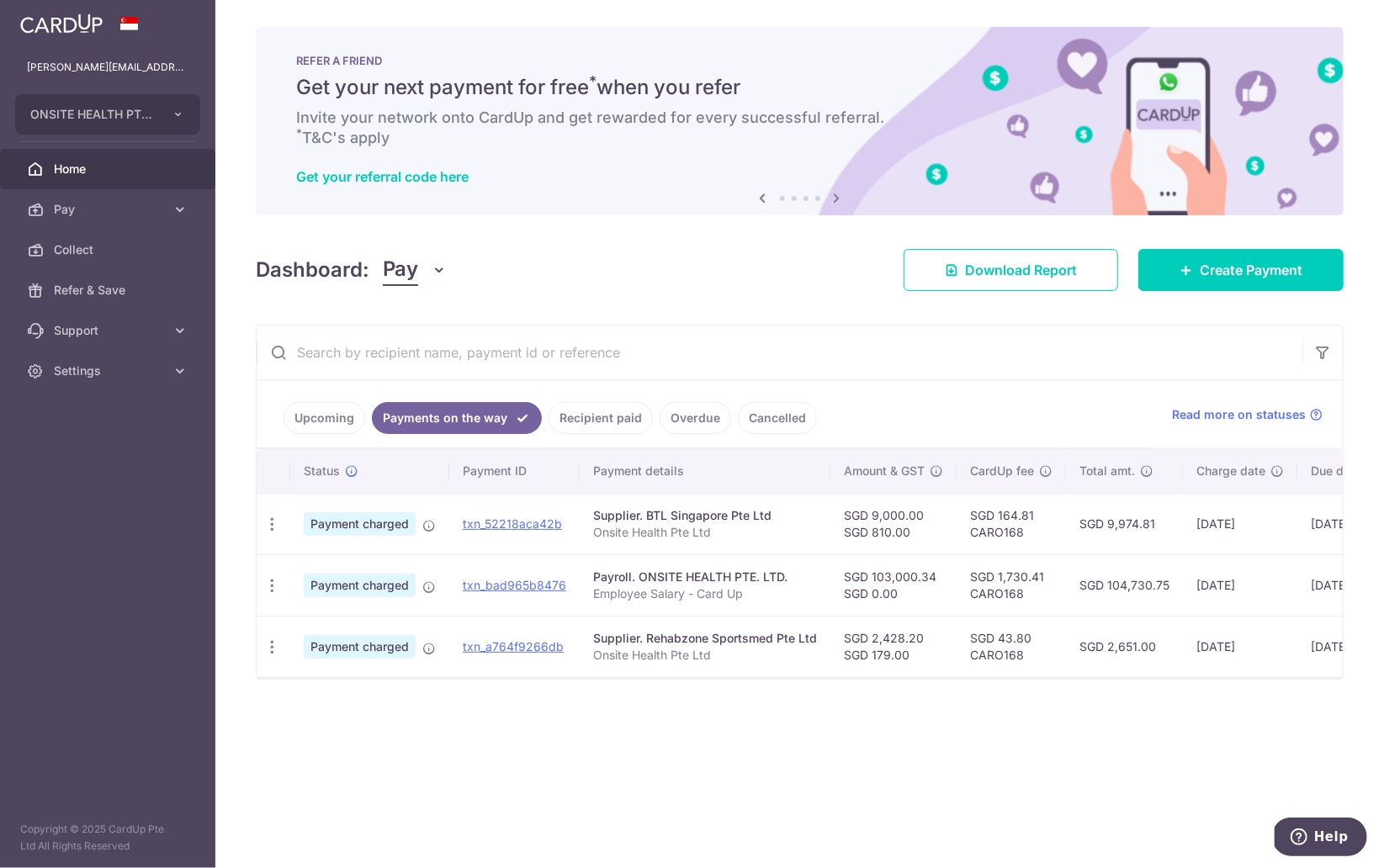
click at [341, 422] on link "Upcoming" at bounding box center [324, 417] width 82 height 32
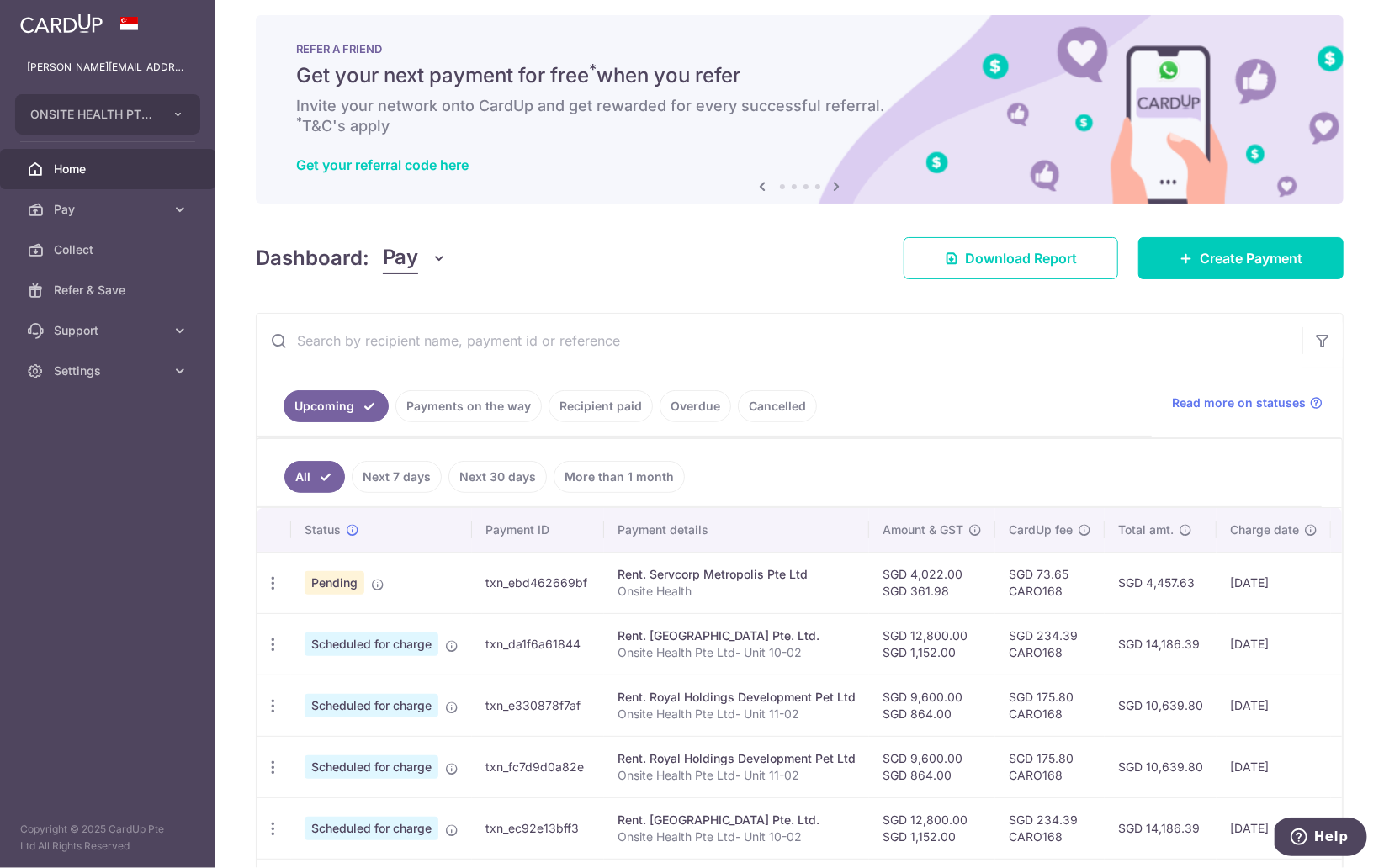
scroll to position [13, 0]
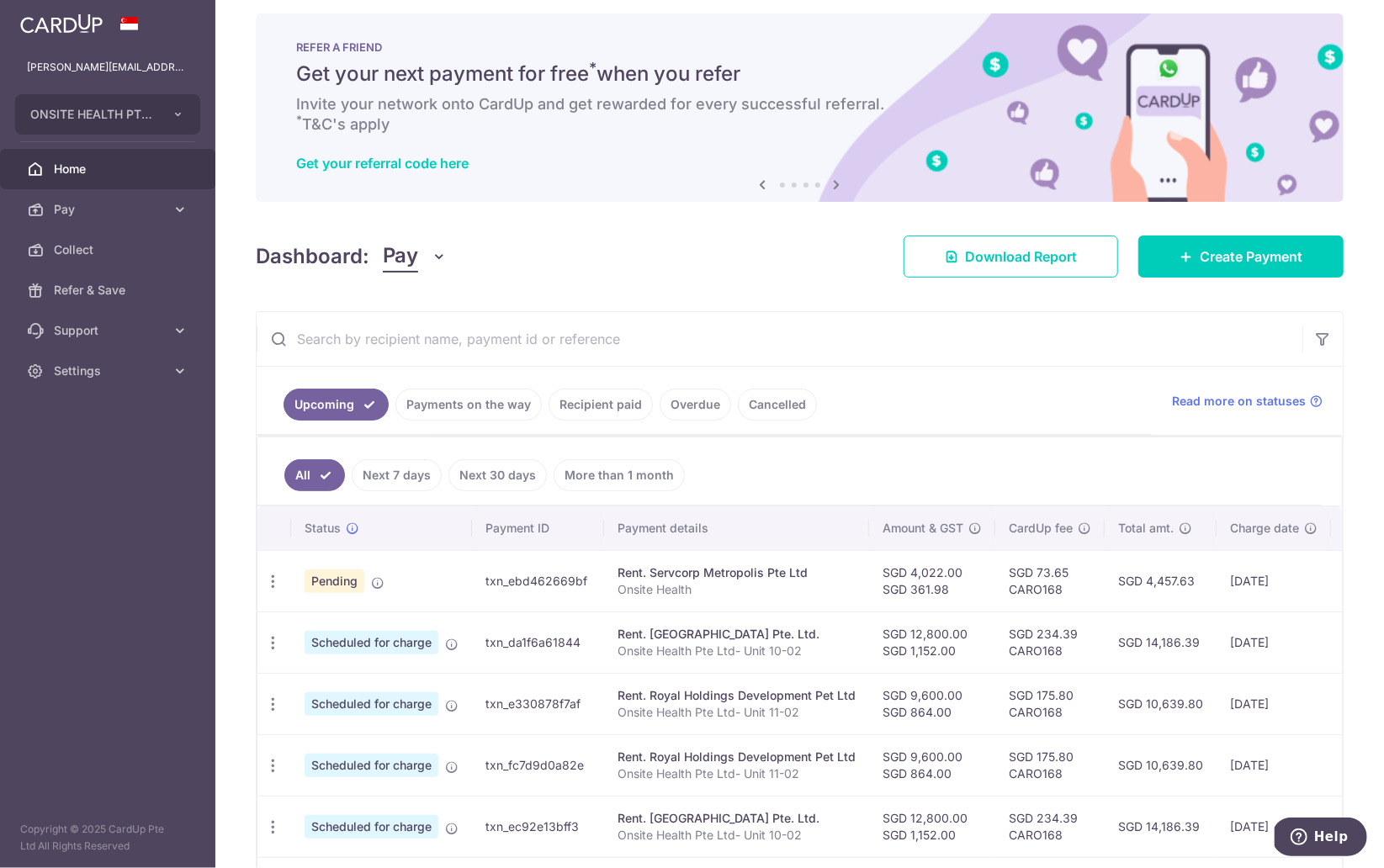
click at [600, 408] on link "Recipient paid" at bounding box center [600, 404] width 104 height 32
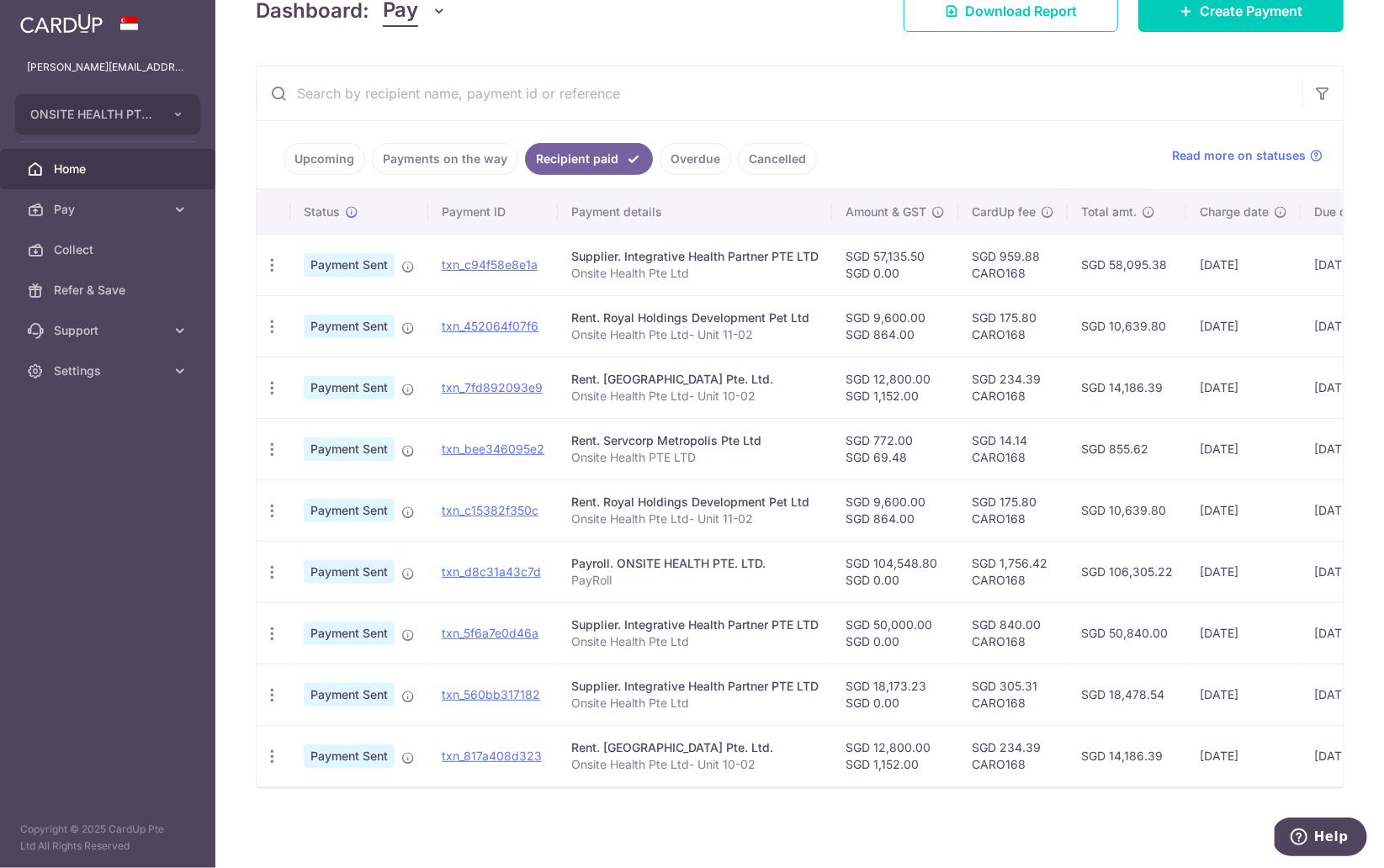
scroll to position [269, 0]
click at [434, 159] on link "Payments on the way" at bounding box center [445, 158] width 146 height 32
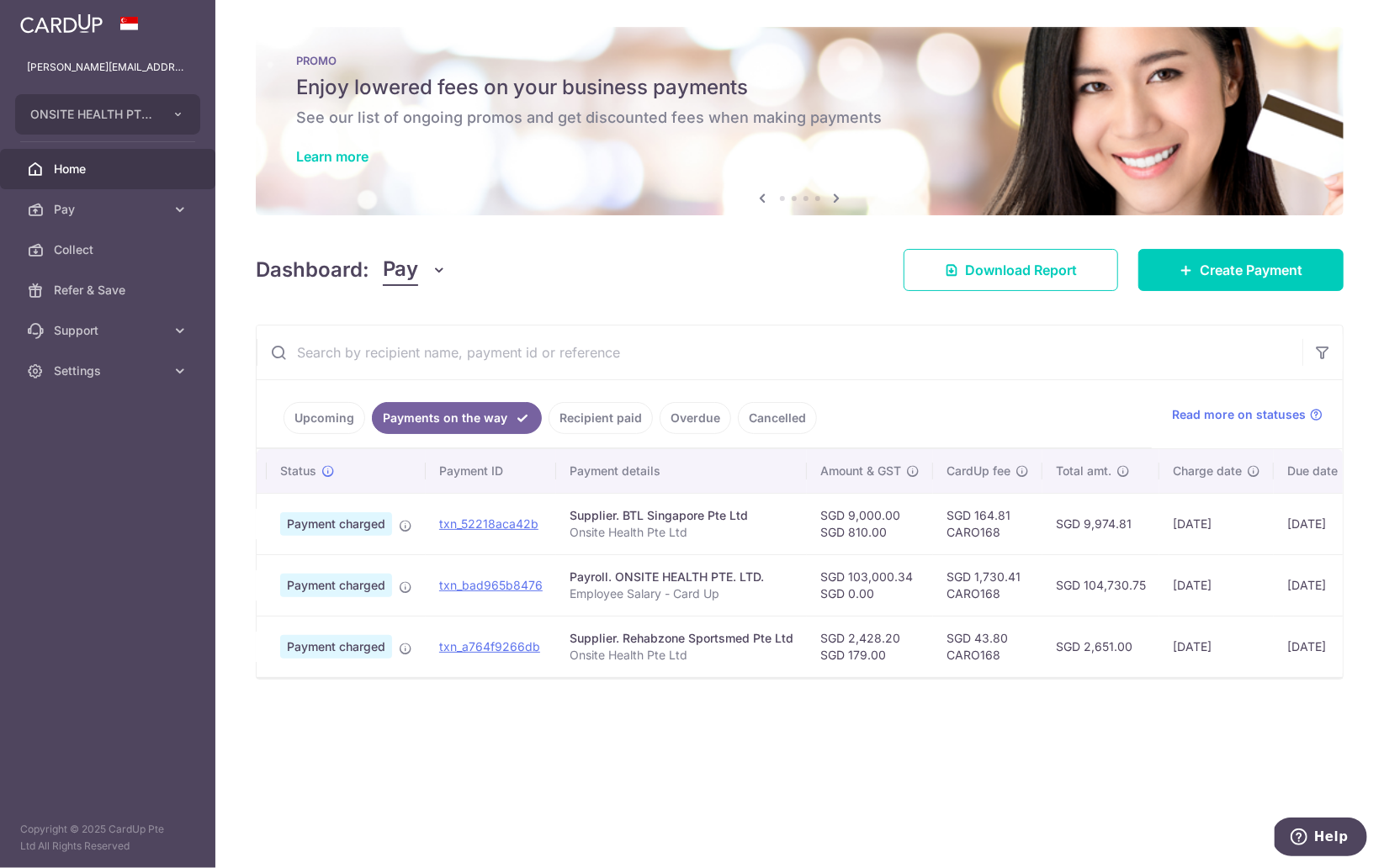
scroll to position [0, 27]
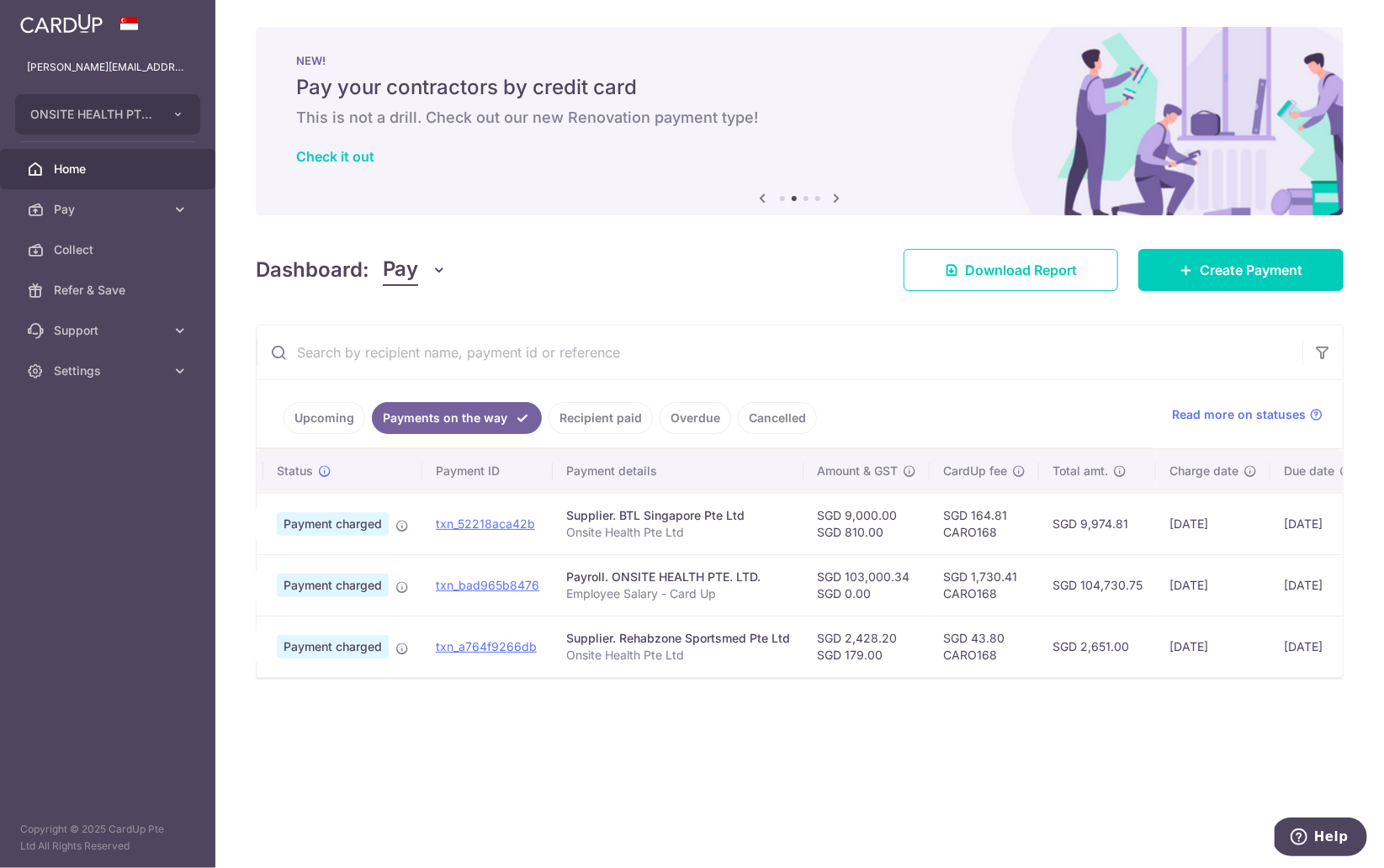
click at [372, 745] on div "× Pause Schedule Pause all future payments in this series Pause just this one p…" at bounding box center [799, 434] width 1169 height 868
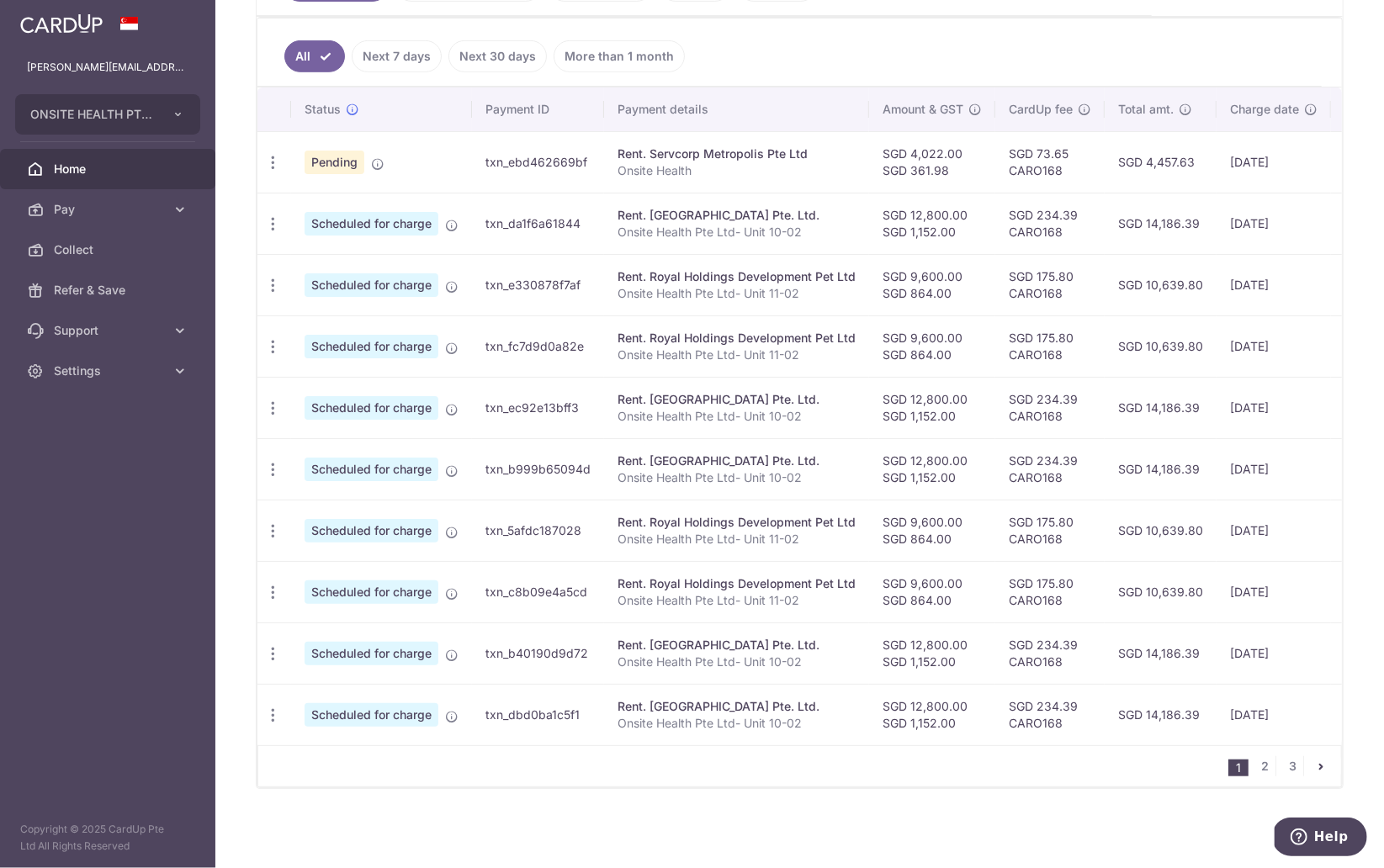
scroll to position [368, 0]
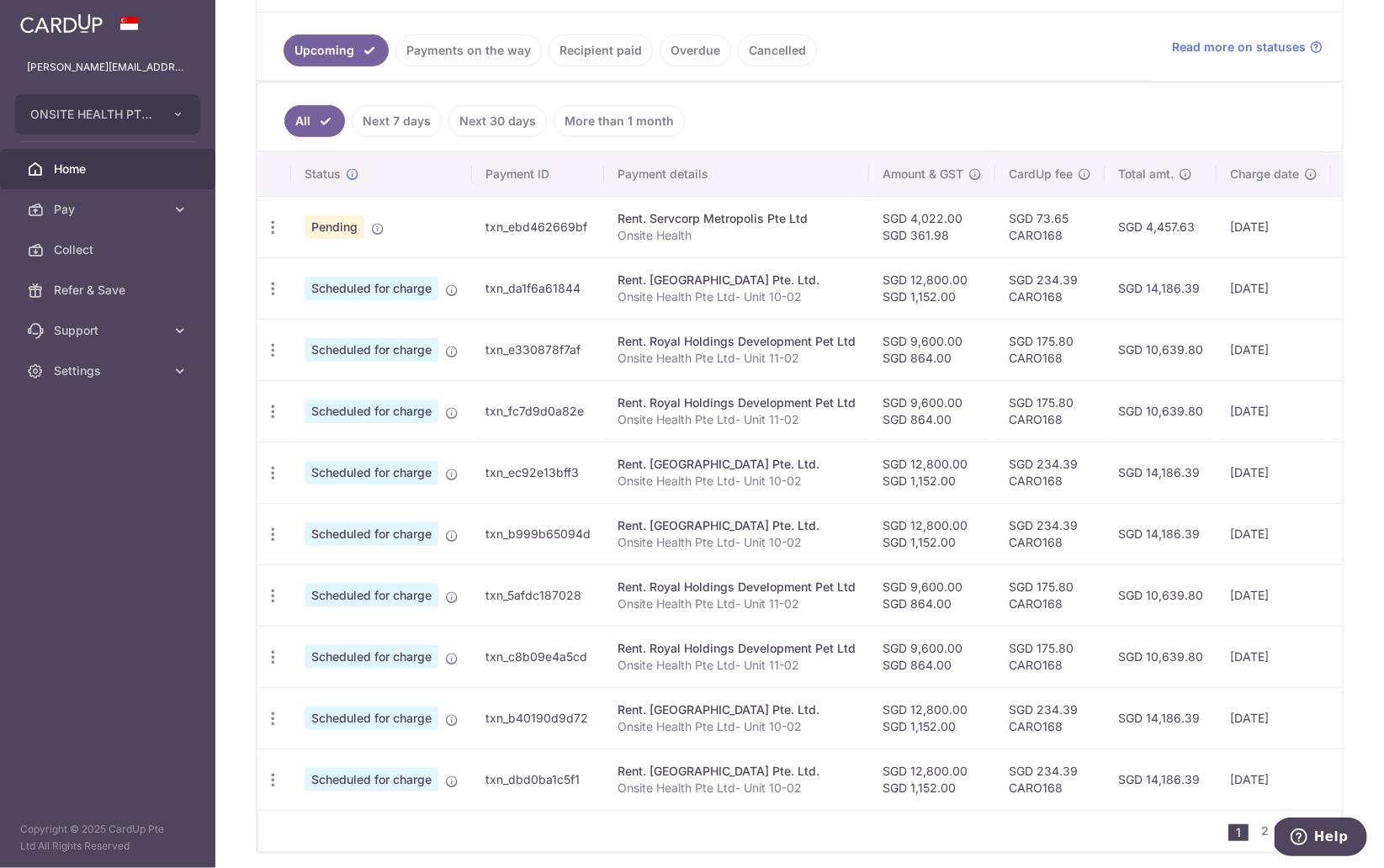
click at [476, 49] on link "Payments on the way" at bounding box center [468, 50] width 146 height 32
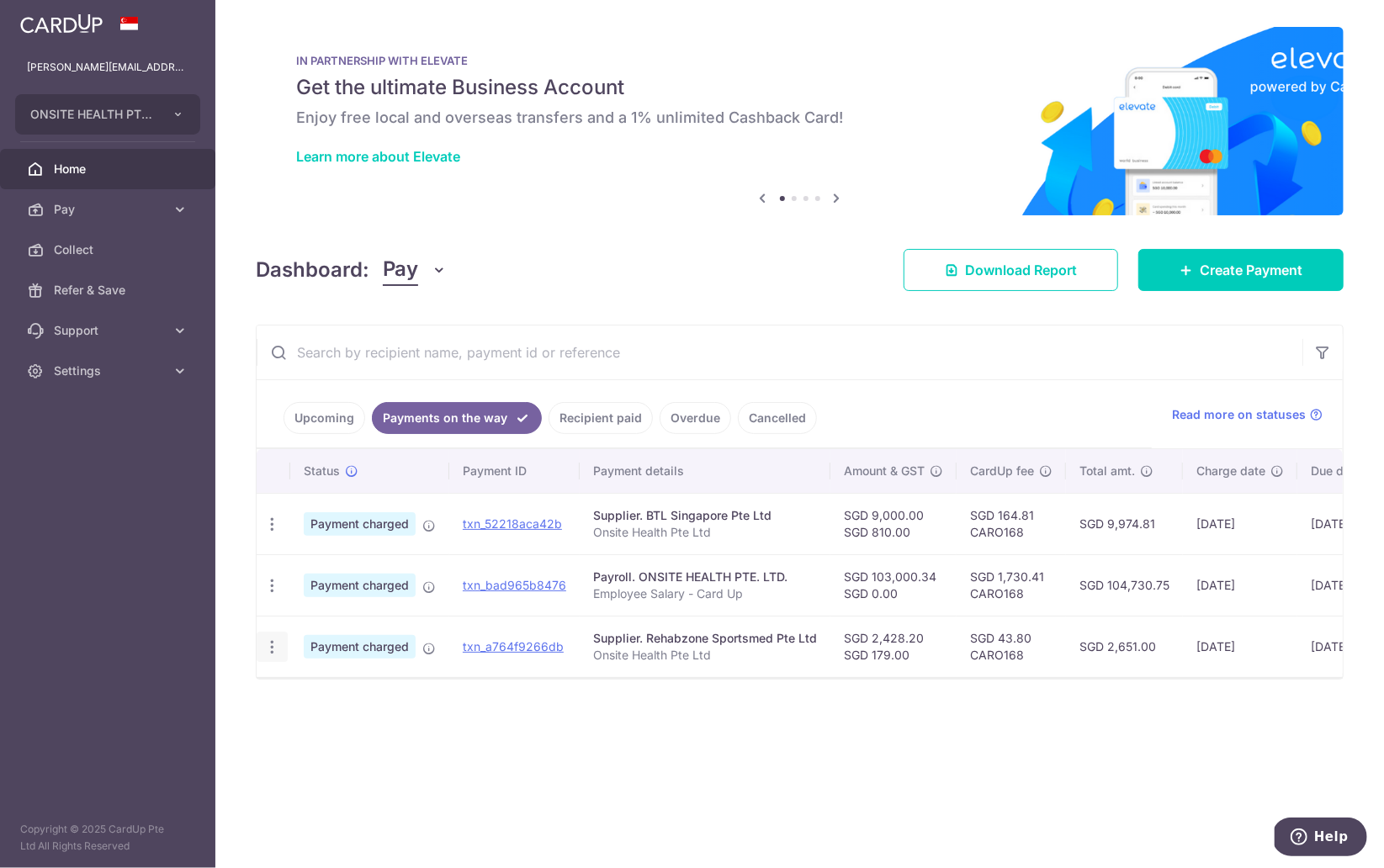
click at [275, 653] on icon "button" at bounding box center [272, 647] width 17 height 17
click at [318, 692] on span "PDF Receipt" at bounding box center [361, 693] width 115 height 16
